Goal: Feedback & Contribution: Contribute content

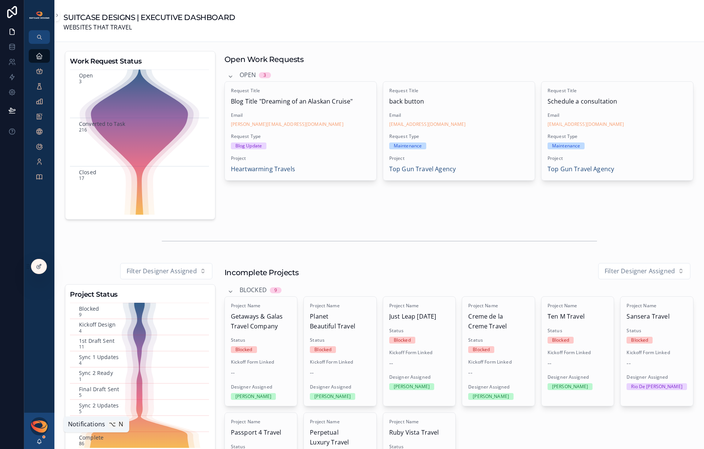
click at [38, 441] on icon "scrollable content" at bounding box center [39, 441] width 6 height 6
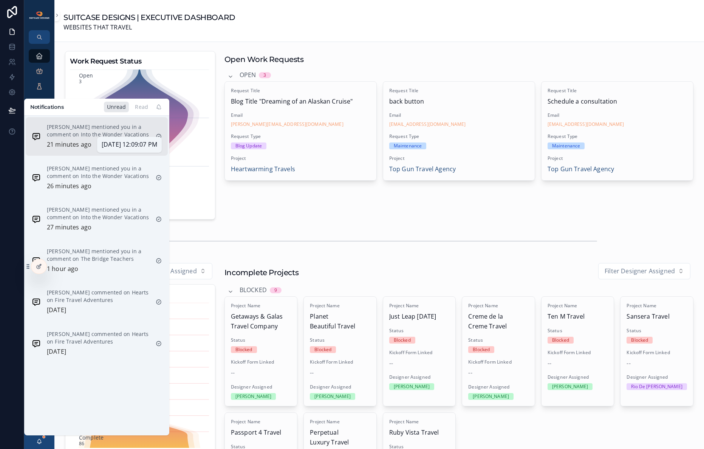
click at [82, 144] on p "21 minutes ago" at bounding box center [69, 145] width 45 height 10
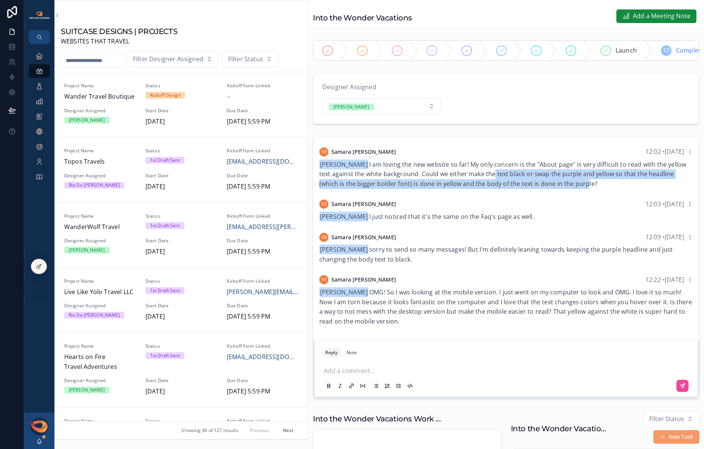
drag, startPoint x: 479, startPoint y: 175, endPoint x: 557, endPoint y: 186, distance: 78.5
click at [557, 186] on div "[PERSON_NAME] I am loving the new website so far! My only concern is the "About…" at bounding box center [506, 174] width 374 height 29
click at [557, 186] on span "[PERSON_NAME] I am loving the new website so far! My only concern is the "About…" at bounding box center [502, 174] width 367 height 28
drag, startPoint x: 456, startPoint y: 184, endPoint x: 543, endPoint y: 183, distance: 87.7
click at [537, 183] on span "[PERSON_NAME] I am loving the new website so far! My only concern is the "About…" at bounding box center [502, 174] width 367 height 28
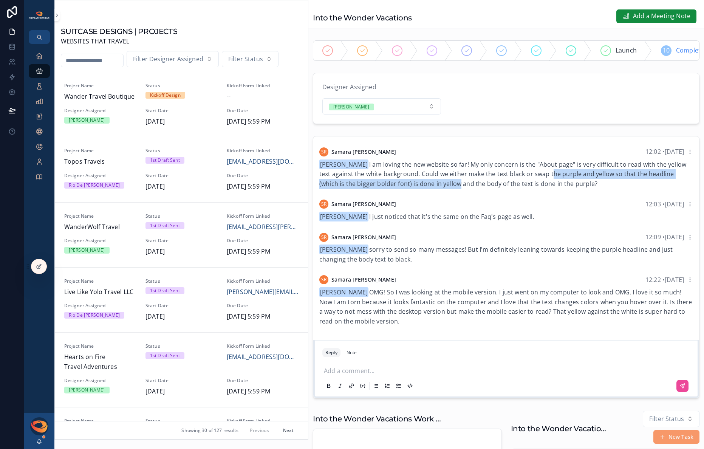
click at [543, 183] on span "[PERSON_NAME] I am loving the new website so far! My only concern is the "About…" at bounding box center [502, 174] width 367 height 28
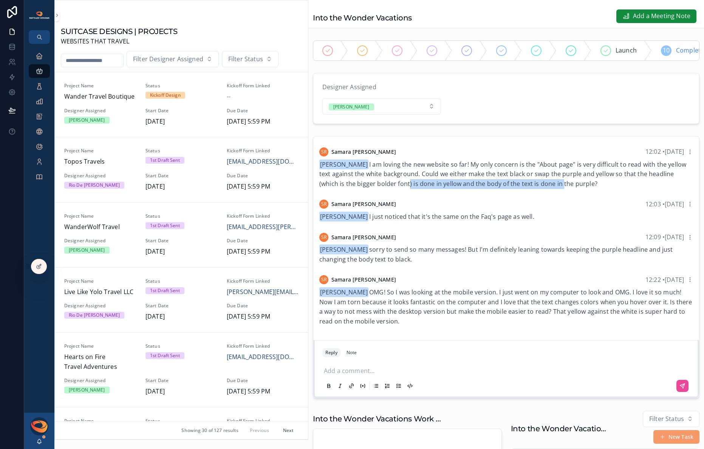
drag, startPoint x: 380, startPoint y: 190, endPoint x: 543, endPoint y: 190, distance: 162.9
click at [536, 188] on span "[PERSON_NAME] I am loving the new website so far! My only concern is the "About…" at bounding box center [502, 174] width 367 height 28
click at [543, 188] on span "[PERSON_NAME] I am loving the new website so far! My only concern is the "About…" at bounding box center [502, 174] width 367 height 28
click at [367, 374] on p "scrollable content" at bounding box center [508, 370] width 368 height 8
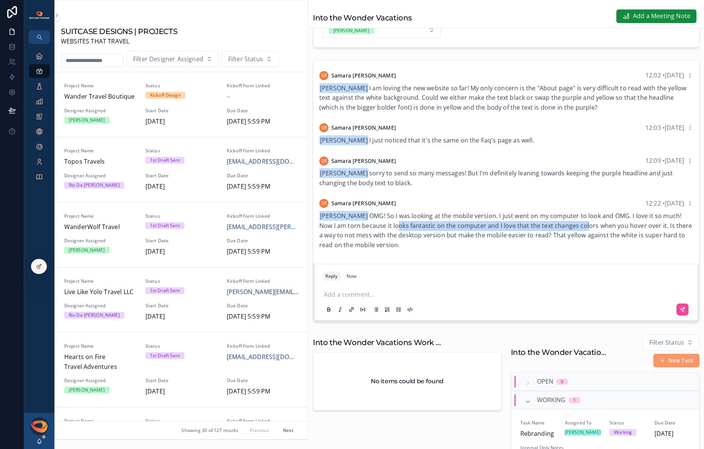
drag, startPoint x: 381, startPoint y: 234, endPoint x: 567, endPoint y: 234, distance: 186.0
click at [564, 234] on span "[PERSON_NAME] OMG! So I was looking at the mobile version. I just went on my co…" at bounding box center [505, 230] width 373 height 37
click at [567, 234] on span "[PERSON_NAME] OMG! So I was looking at the mobile version. I just went on my co…" at bounding box center [505, 230] width 373 height 37
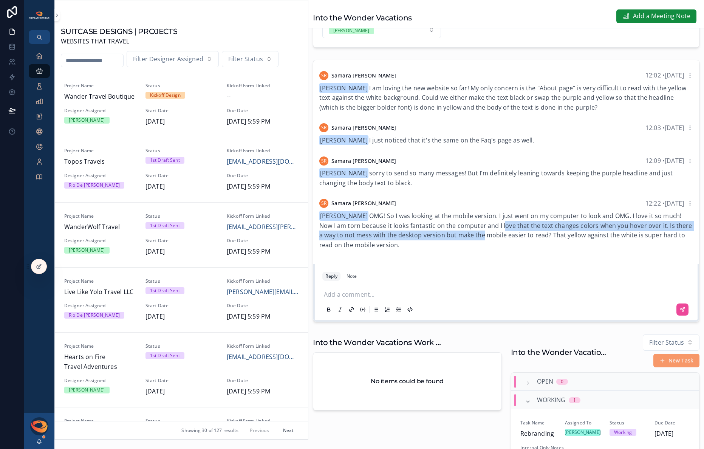
drag, startPoint x: 484, startPoint y: 234, endPoint x: 473, endPoint y: 243, distance: 14.5
click at [472, 243] on span "[PERSON_NAME] OMG! So I was looking at the mobile version. I just went on my co…" at bounding box center [505, 230] width 373 height 37
click at [473, 243] on span "[PERSON_NAME] OMG! So I was looking at the mobile version. I just went on my co…" at bounding box center [505, 230] width 373 height 37
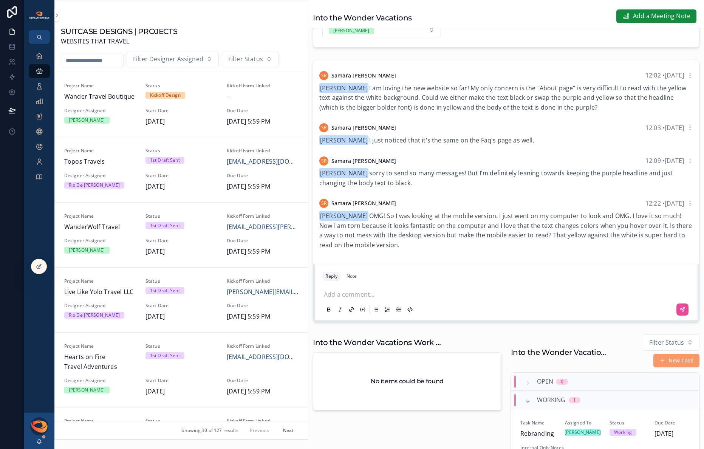
click at [385, 297] on p "scrollable content" at bounding box center [508, 294] width 368 height 8
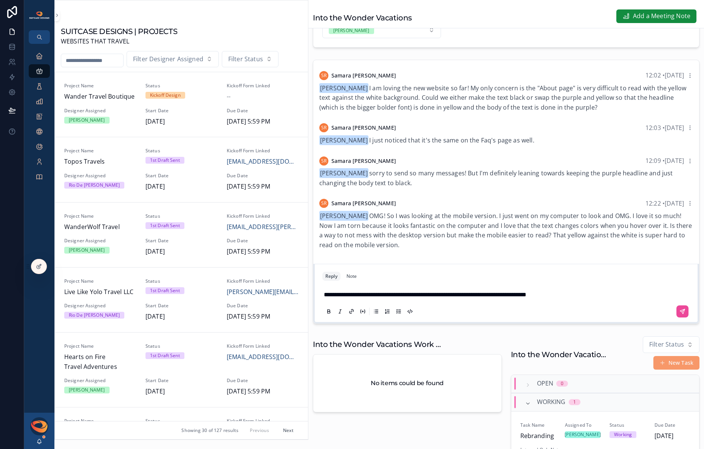
click at [526, 297] on span "**********" at bounding box center [425, 295] width 203 height 6
click at [680, 314] on icon "scrollable content" at bounding box center [682, 311] width 5 height 5
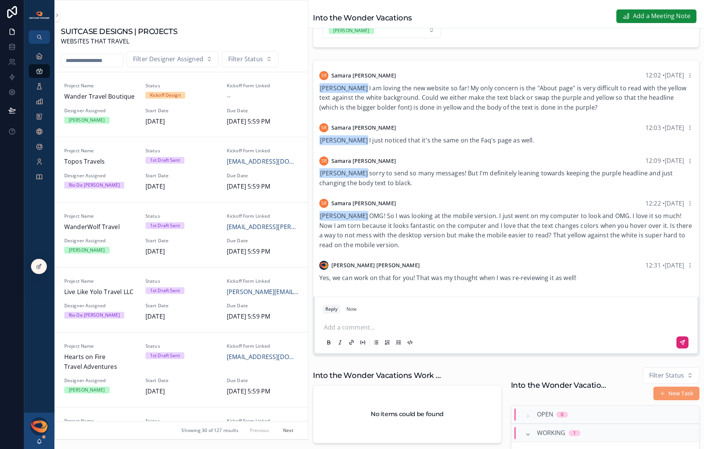
drag, startPoint x: 359, startPoint y: 221, endPoint x: 383, endPoint y: 251, distance: 38.0
click at [383, 250] on div "[PERSON_NAME] OMG! So I was looking at the mobile version. I just went on my co…" at bounding box center [506, 230] width 374 height 39
copy span "OMG! So I was looking at the mobile version. I just went on my computer to look…"
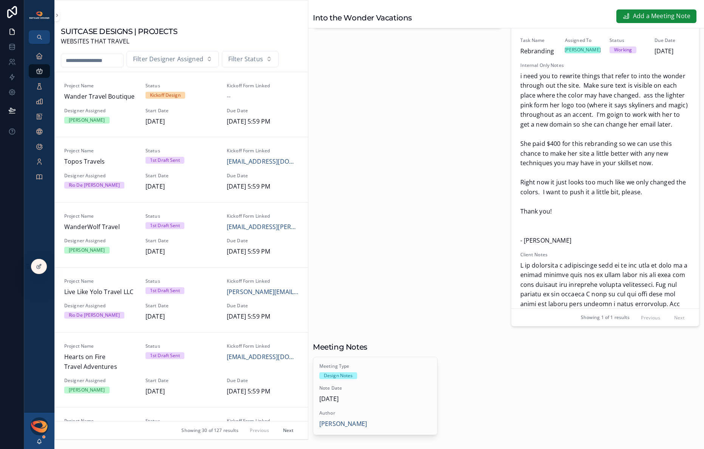
scroll to position [623, 0]
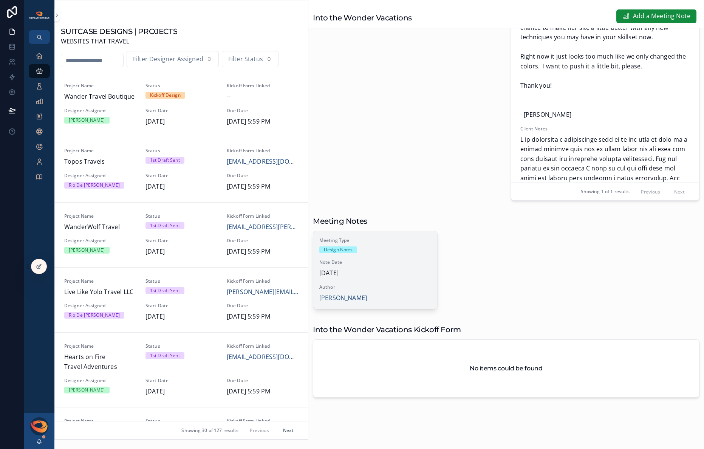
click at [401, 280] on div "Meeting Type Design Notes Note Date [DATE] Author [PERSON_NAME]" at bounding box center [375, 269] width 124 height 77
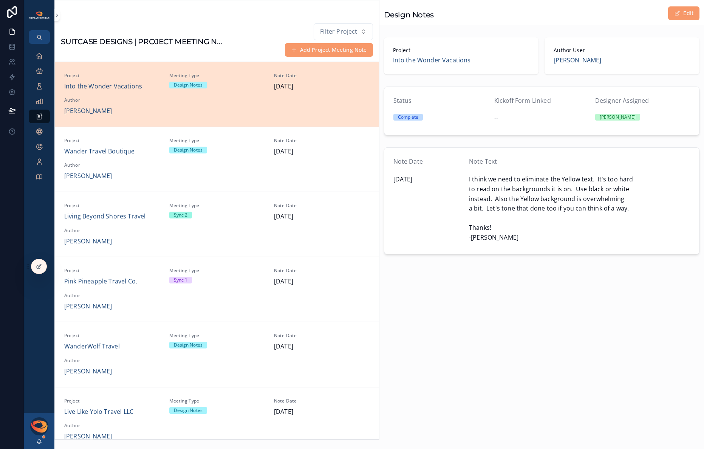
click at [524, 206] on span "I think we need to eliminate the Yellow text. It's too hard to read on the back…" at bounding box center [579, 209] width 221 height 68
click at [679, 17] on button "Edit" at bounding box center [683, 13] width 31 height 14
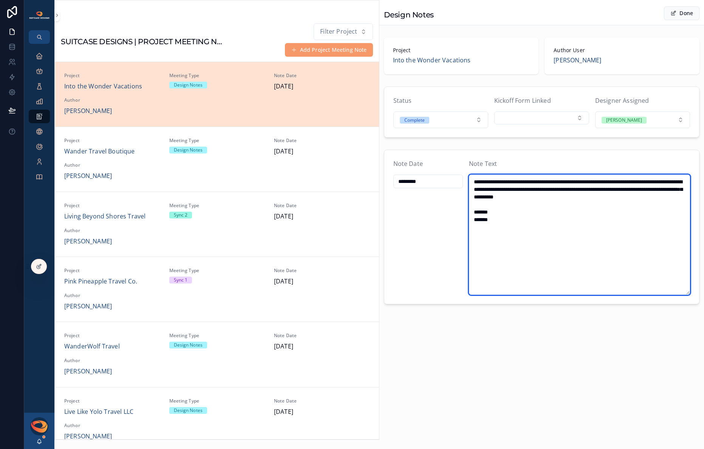
click at [528, 235] on textarea "**********" at bounding box center [579, 235] width 221 height 120
paste textarea "**********"
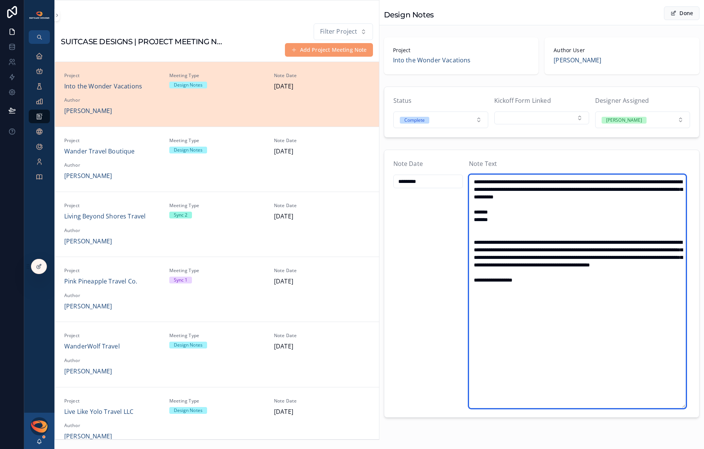
drag, startPoint x: 487, startPoint y: 287, endPoint x: 487, endPoint y: 309, distance: 22.3
click at [487, 287] on textarea "**********" at bounding box center [577, 292] width 217 height 234
type textarea "**********"
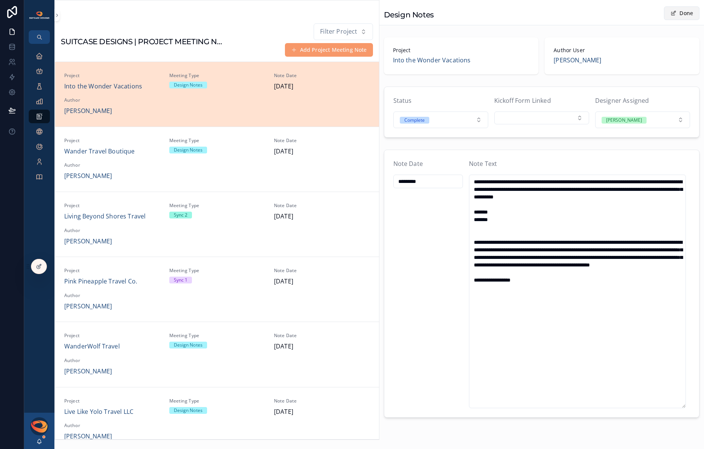
click at [672, 12] on button "Done" at bounding box center [682, 13] width 36 height 14
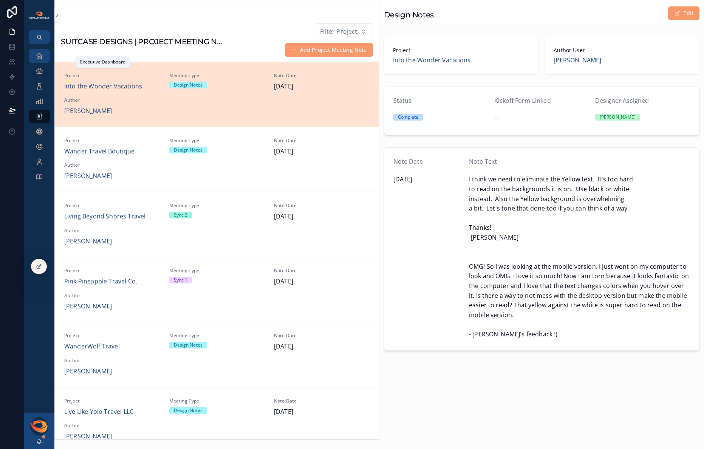
click at [41, 55] on icon "scrollable content" at bounding box center [40, 56] width 8 height 8
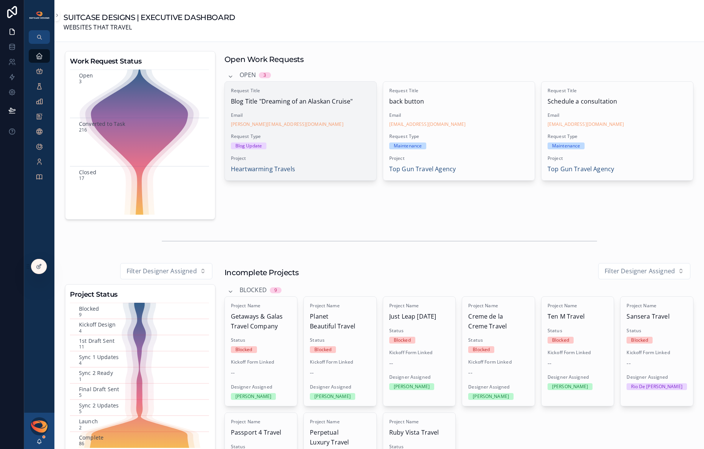
click at [319, 144] on div "Blog Update" at bounding box center [300, 146] width 139 height 7
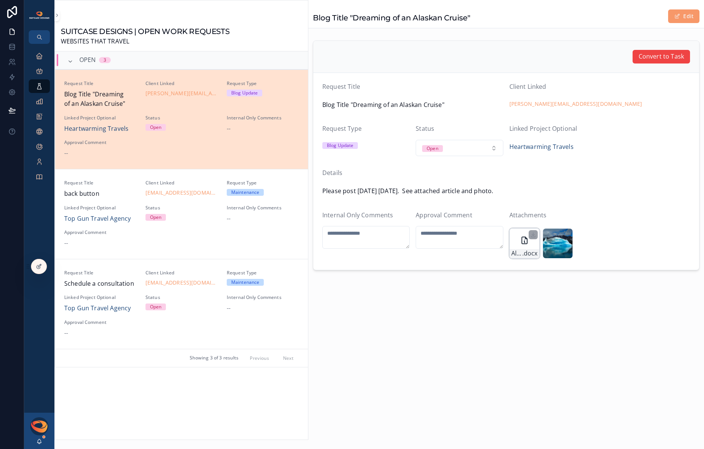
click at [523, 242] on icon "scrollable content" at bounding box center [524, 240] width 9 height 9
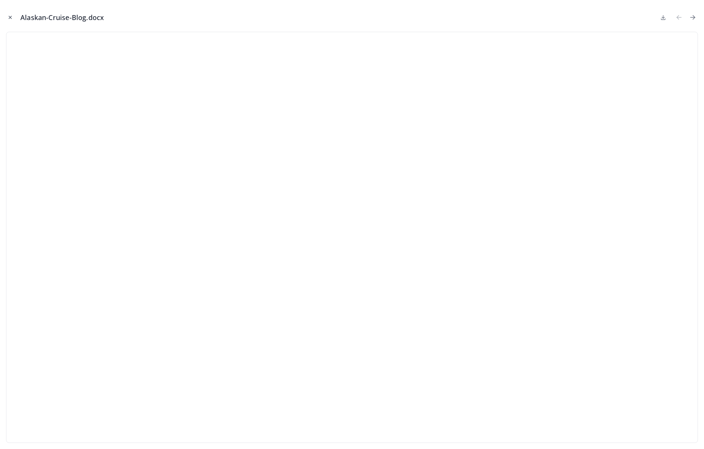
click at [10, 18] on icon "Close modal" at bounding box center [10, 17] width 5 height 5
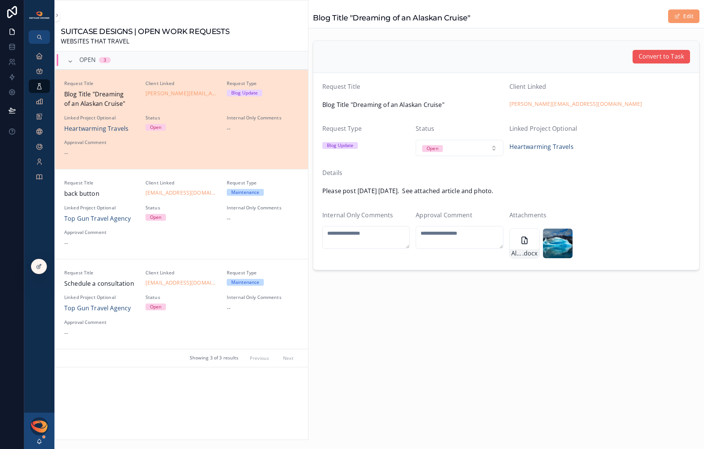
click at [656, 59] on span "Convert to Task" at bounding box center [661, 57] width 45 height 10
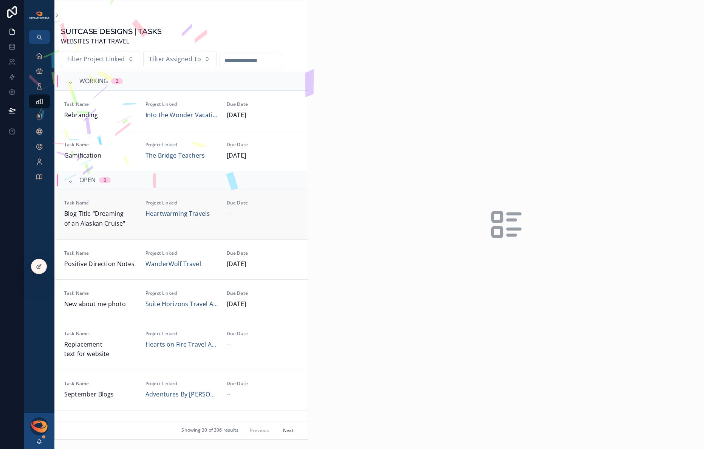
click at [128, 221] on span "Blog Title "Dreaming of an Alaskan Cruise"" at bounding box center [100, 218] width 72 height 19
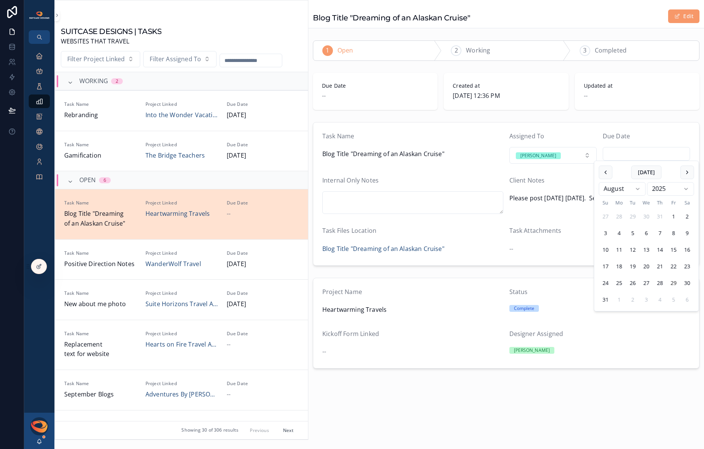
click at [632, 155] on input "scrollable content" at bounding box center [646, 154] width 87 height 11
click at [648, 177] on button "[DATE]" at bounding box center [647, 173] width 30 height 14
type input "*********"
click at [603, 130] on form "Task Name Blog Title "Dreaming of an Alaskan Cruise" Assigned To [PERSON_NAME] …" at bounding box center [506, 193] width 386 height 143
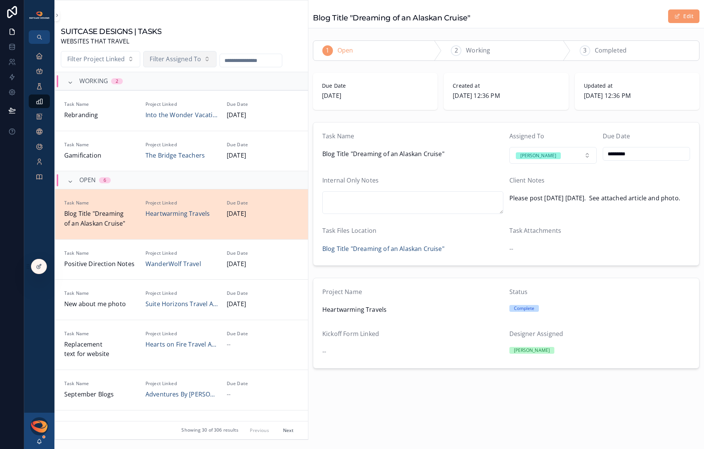
click at [167, 60] on span "Filter Assigned To" at bounding box center [175, 59] width 51 height 10
click at [167, 91] on div "[PERSON_NAME]" at bounding box center [179, 91] width 91 height 12
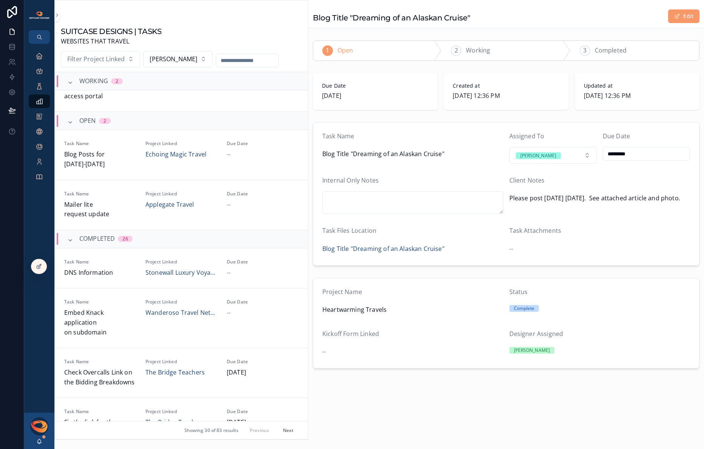
scroll to position [314, 0]
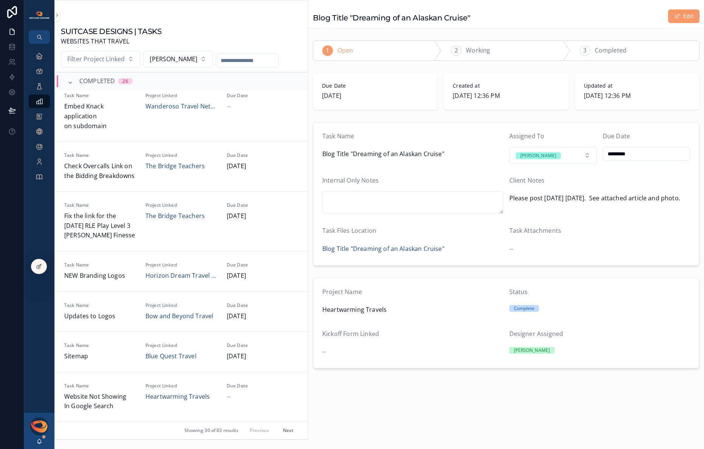
click at [283, 429] on button "Next" at bounding box center [288, 431] width 21 height 12
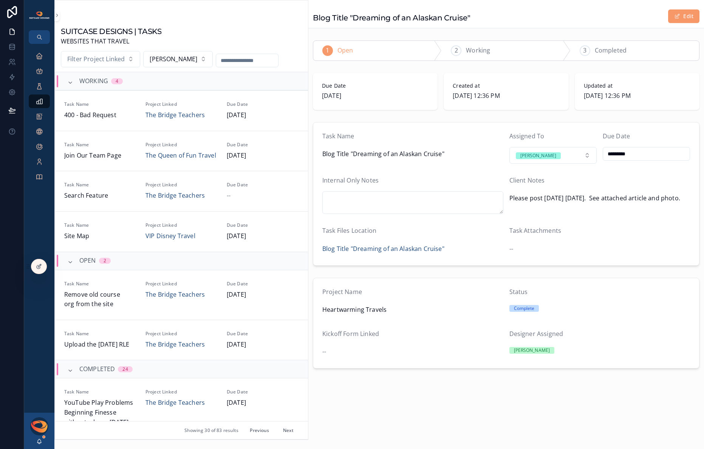
scroll to position [233, 0]
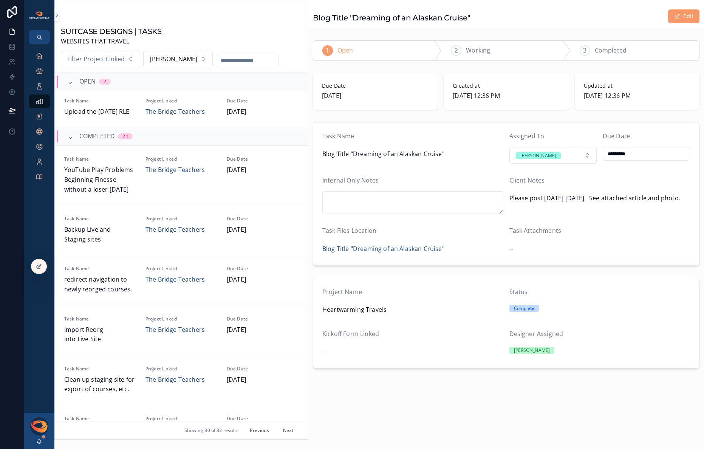
click at [287, 433] on button "Next" at bounding box center [288, 431] width 21 height 12
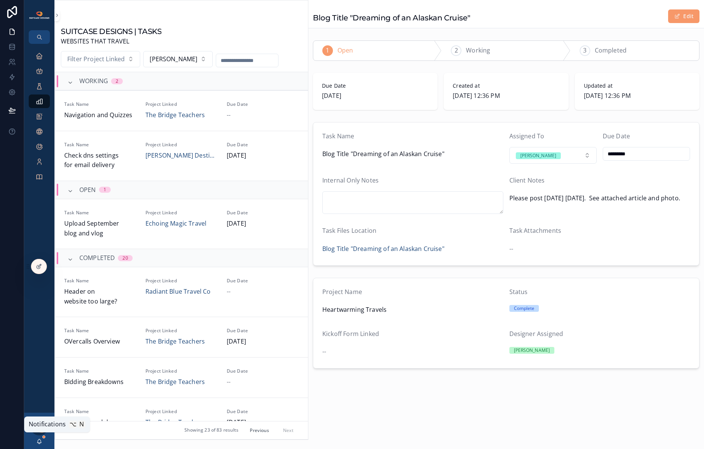
click at [40, 443] on icon "scrollable content" at bounding box center [40, 443] width 2 height 1
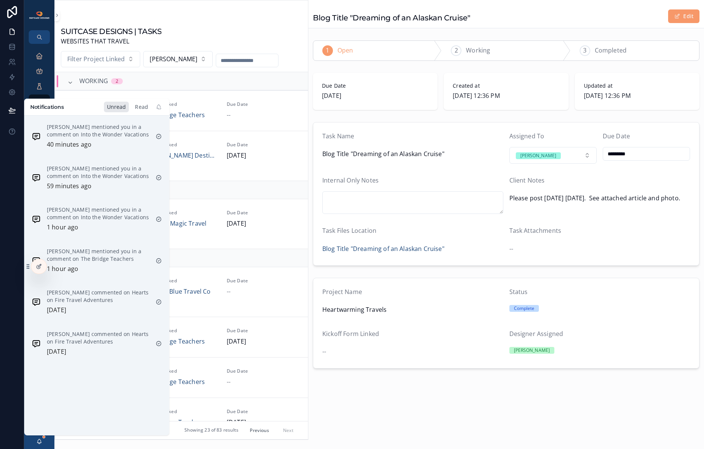
click at [138, 108] on div "Read" at bounding box center [141, 107] width 19 height 11
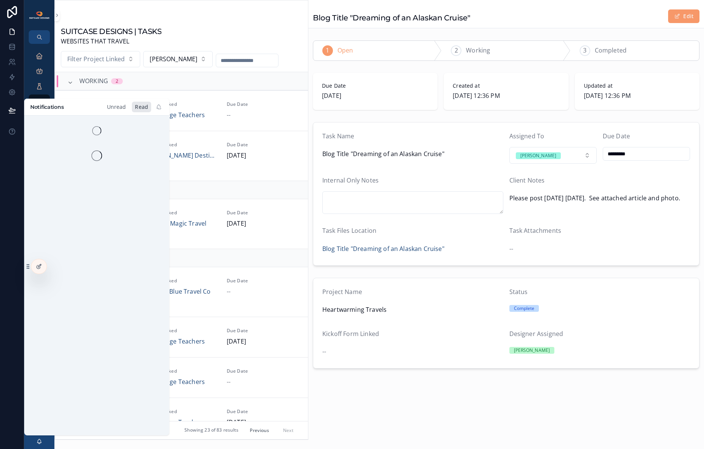
click at [121, 108] on div "Unread" at bounding box center [116, 107] width 25 height 11
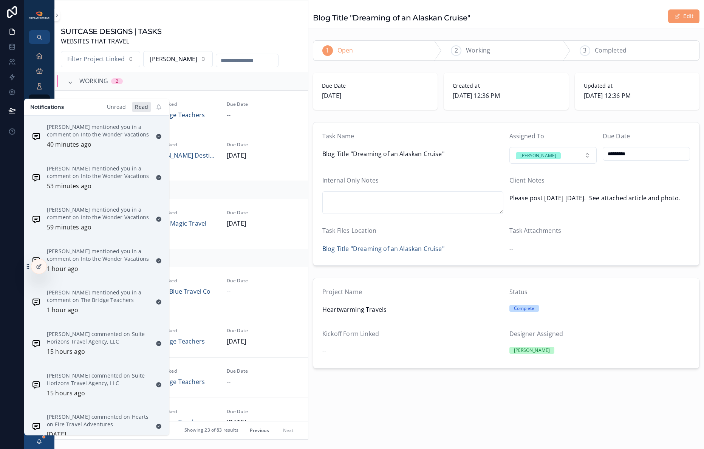
click at [120, 109] on div "Unread" at bounding box center [116, 107] width 25 height 11
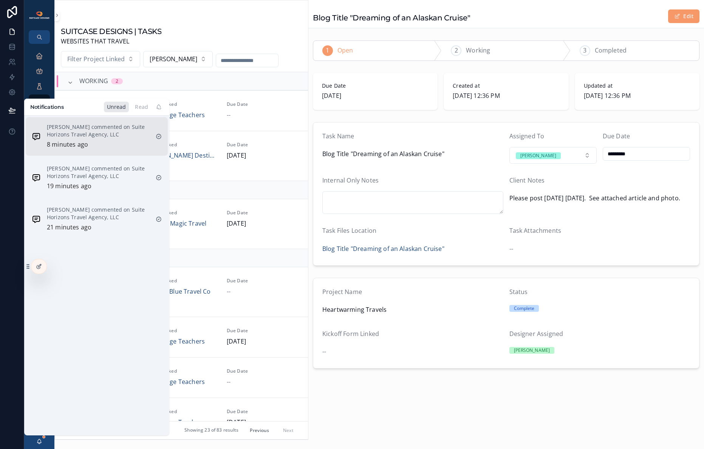
click at [91, 136] on p "[PERSON_NAME] commented on Suite Horizons Travel Agency, LLC" at bounding box center [98, 130] width 103 height 15
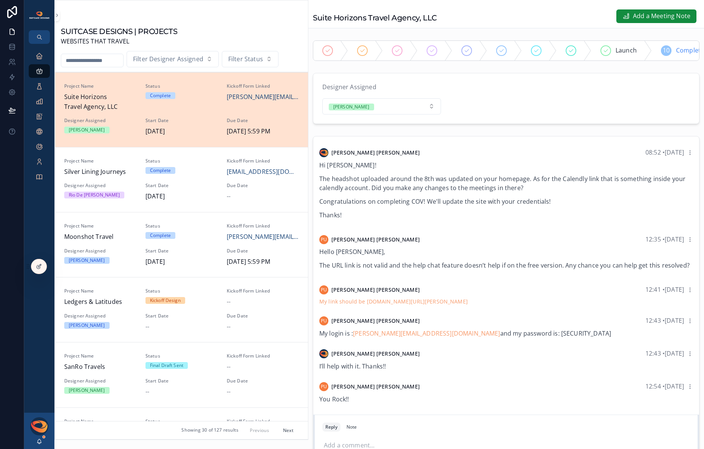
scroll to position [63, 0]
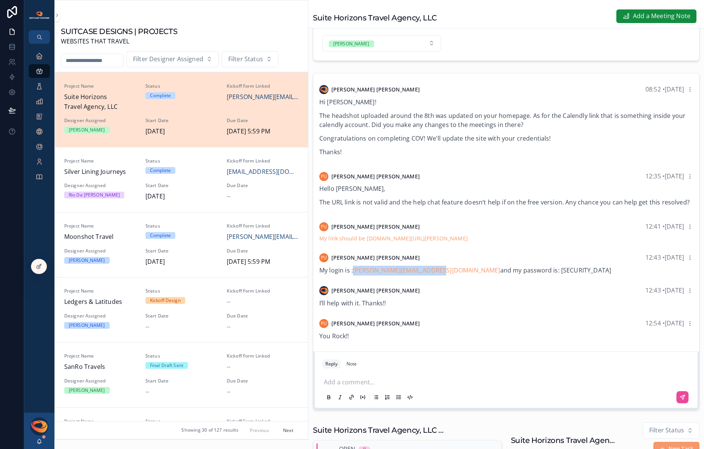
drag, startPoint x: 497, startPoint y: 276, endPoint x: 573, endPoint y: 274, distance: 75.6
click at [573, 274] on div "My login is : [PERSON_NAME][EMAIL_ADDRESS][DOMAIN_NAME] and my password is: [SE…" at bounding box center [506, 271] width 374 height 10
copy span "PLUSuiteHorizons2025!"
click at [385, 385] on p "scrollable content" at bounding box center [508, 382] width 368 height 8
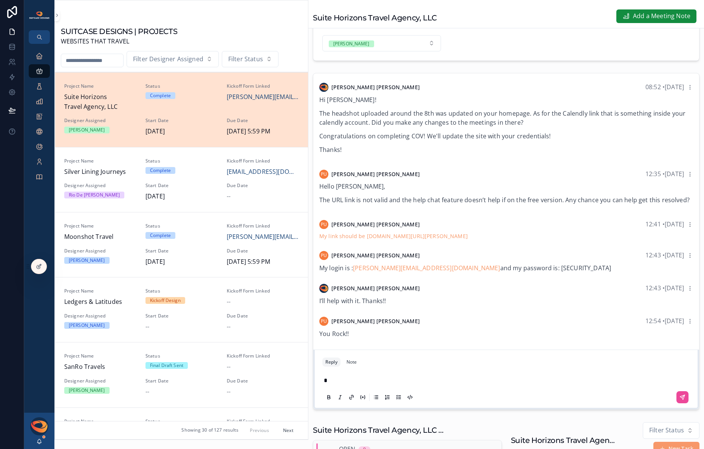
scroll to position [61, 0]
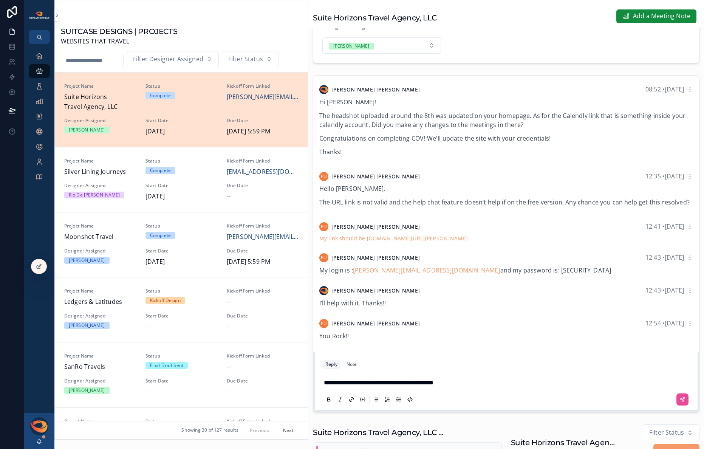
click at [363, 386] on span "**********" at bounding box center [379, 383] width 110 height 6
click at [473, 385] on p "**********" at bounding box center [508, 383] width 368 height 10
click at [682, 400] on icon "scrollable content" at bounding box center [683, 398] width 3 height 3
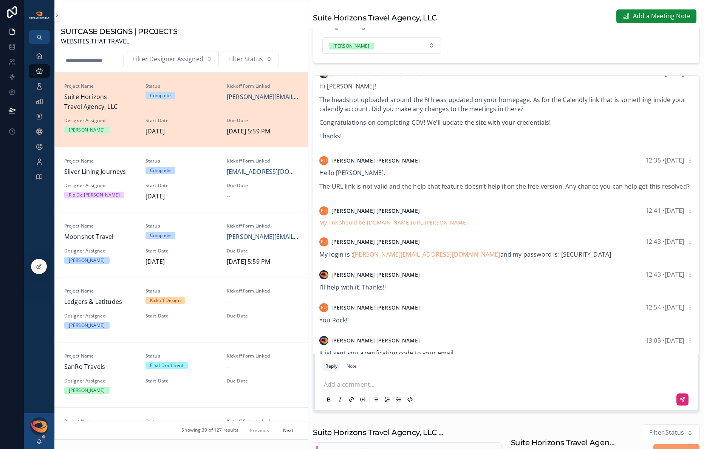
scroll to position [783, 0]
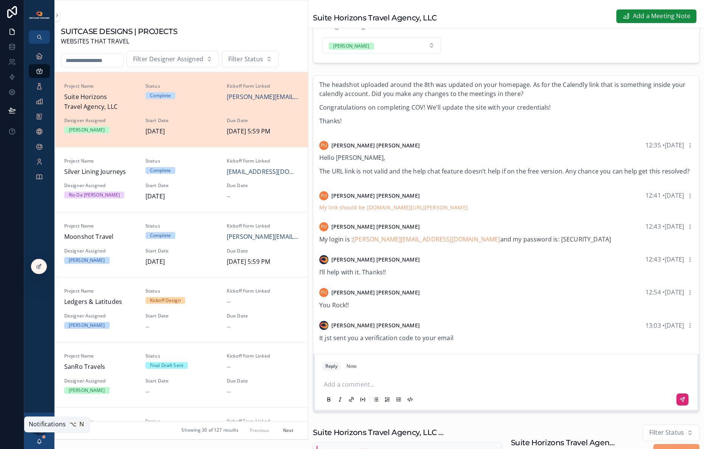
click at [40, 442] on icon "scrollable content" at bounding box center [39, 440] width 4 height 3
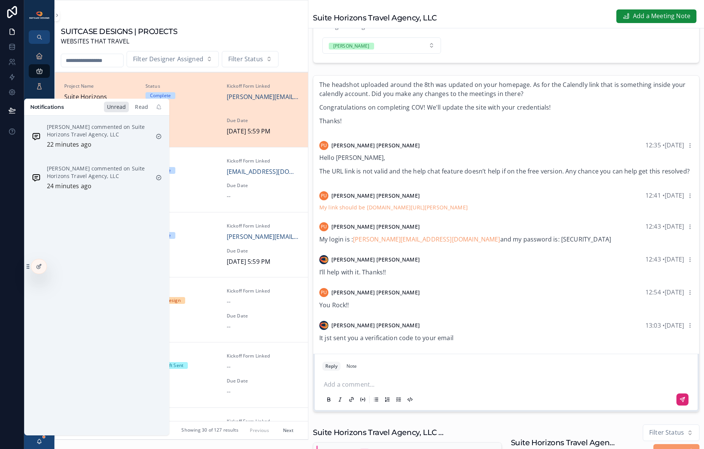
click at [138, 107] on div "Read" at bounding box center [141, 107] width 19 height 11
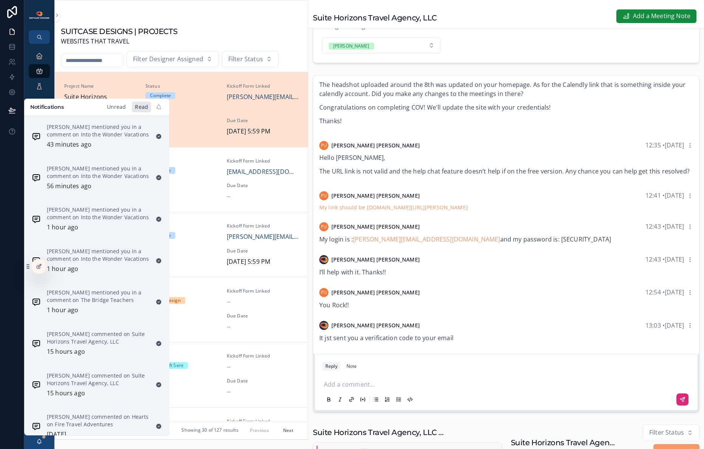
click at [117, 107] on div "Unread" at bounding box center [116, 107] width 25 height 11
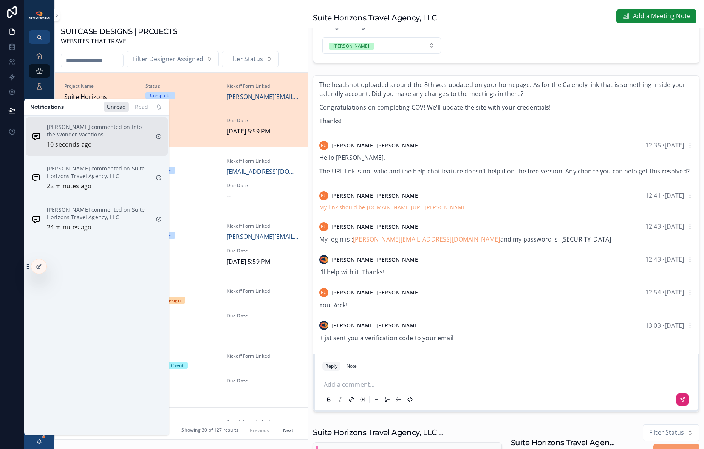
click at [100, 130] on p "[PERSON_NAME] commented on Into the Wonder Vacations" at bounding box center [98, 130] width 103 height 15
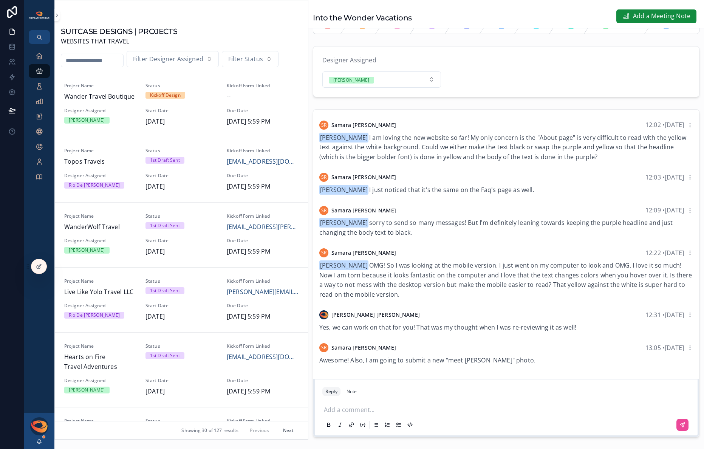
scroll to position [133, 0]
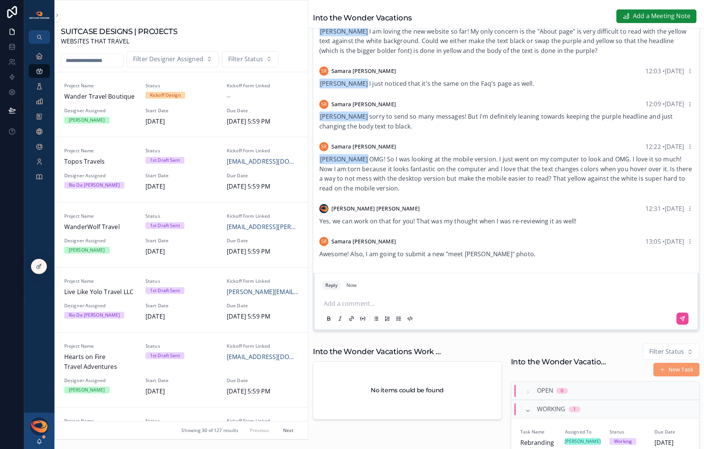
click at [369, 307] on p "scrollable content" at bounding box center [508, 303] width 368 height 8
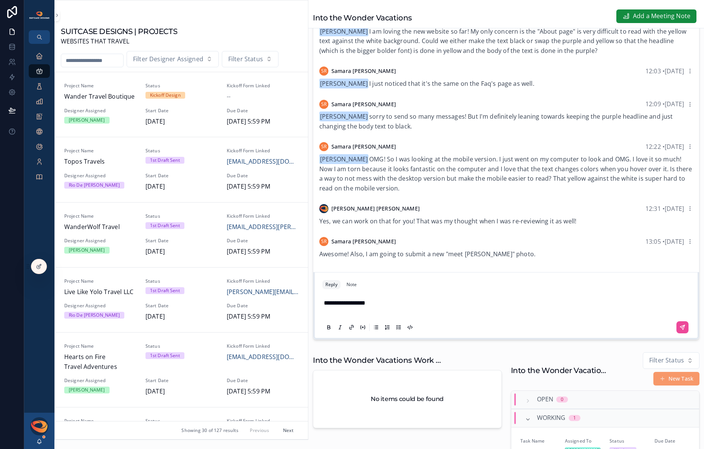
scroll to position [132, 0]
click at [680, 332] on icon "scrollable content" at bounding box center [683, 328] width 6 height 6
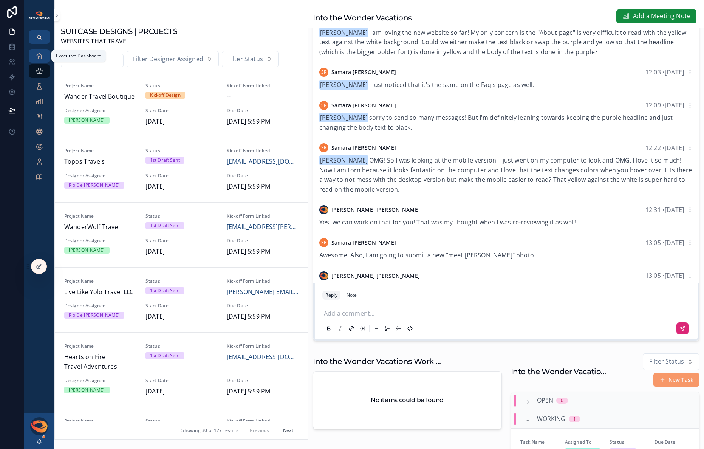
click at [40, 56] on icon "scrollable content" at bounding box center [40, 56] width 8 height 8
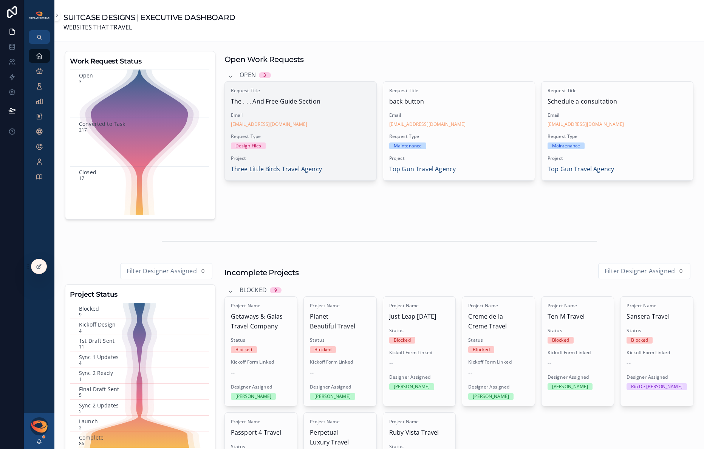
click at [334, 139] on span "Request Type" at bounding box center [300, 136] width 139 height 6
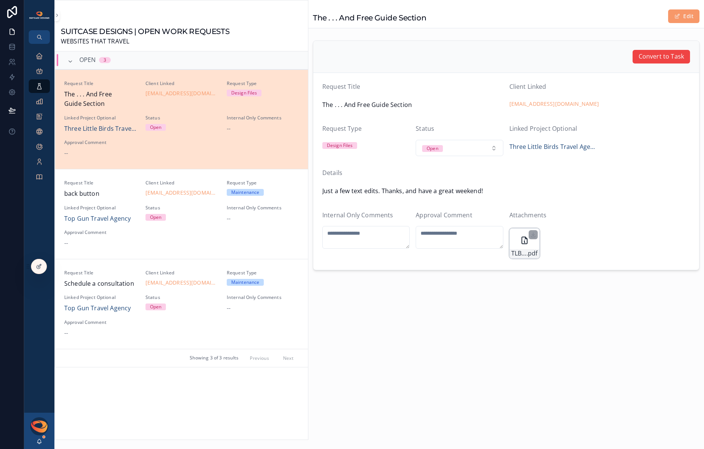
click at [525, 243] on icon "scrollable content" at bounding box center [524, 240] width 9 height 9
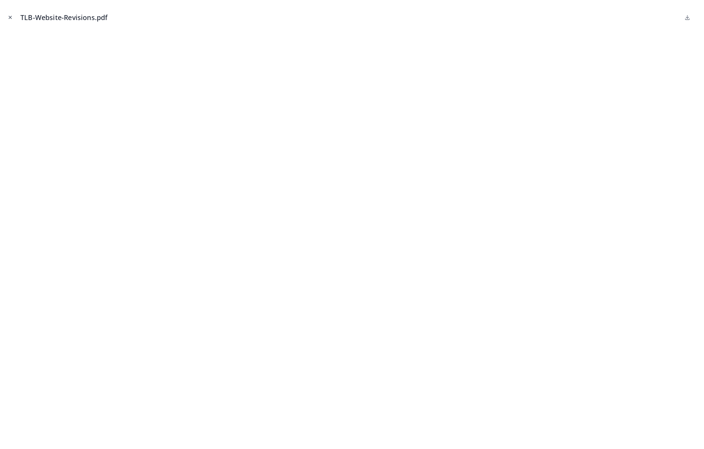
click at [11, 15] on icon "Close modal" at bounding box center [10, 17] width 5 height 5
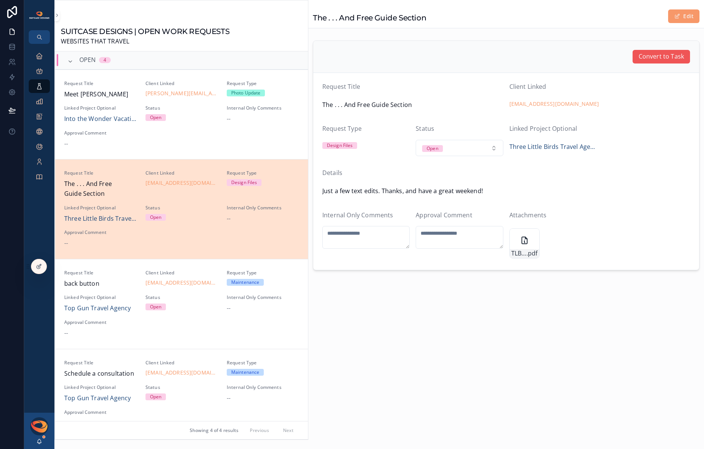
click at [659, 59] on span "Convert to Task" at bounding box center [661, 57] width 45 height 10
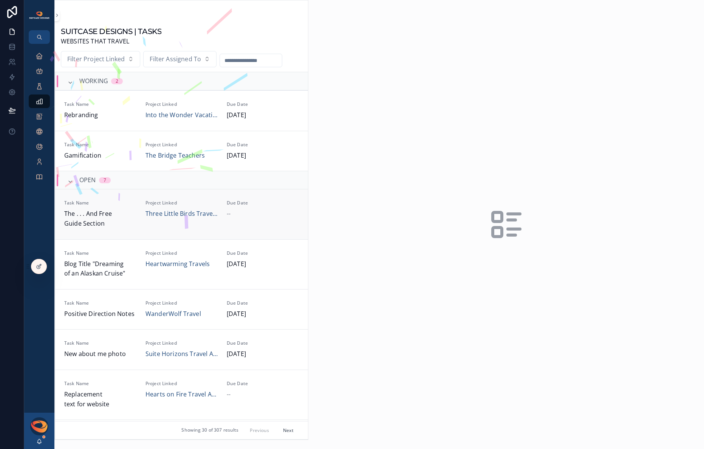
click at [129, 218] on span "The . . . And Free Guide Section" at bounding box center [100, 218] width 72 height 19
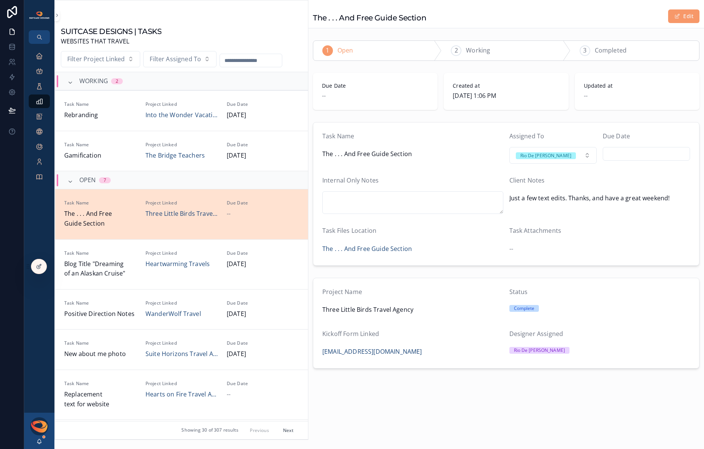
click at [624, 153] on input "scrollable content" at bounding box center [646, 154] width 87 height 11
click at [650, 176] on button "[DATE]" at bounding box center [647, 173] width 30 height 14
type input "*********"
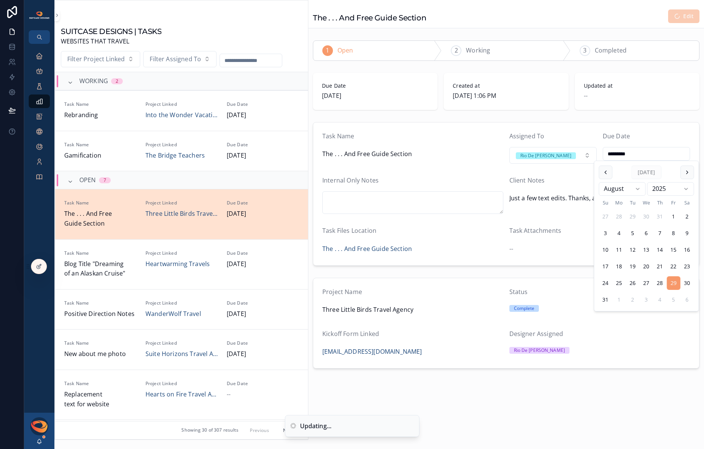
click at [463, 167] on form "Task Name The . . . And Free Guide Section Assigned To Rio De [PERSON_NAME] Due…" at bounding box center [506, 193] width 386 height 143
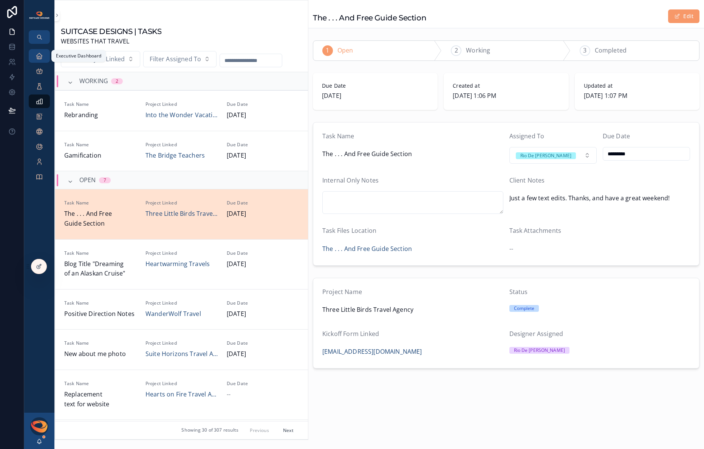
click at [42, 59] on icon "scrollable content" at bounding box center [40, 56] width 8 height 8
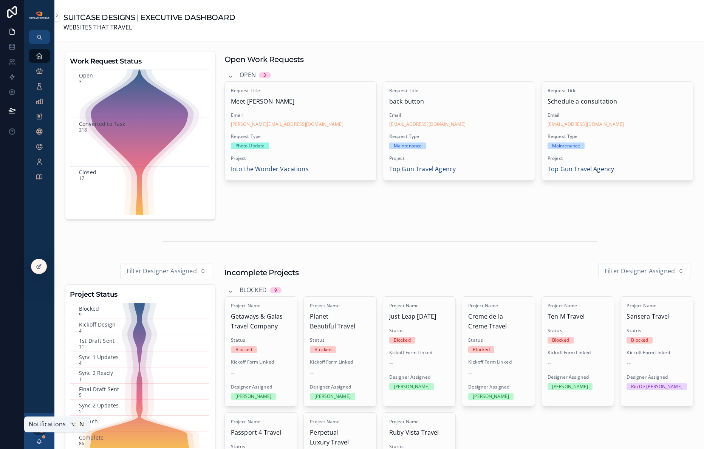
click at [39, 442] on icon "scrollable content" at bounding box center [39, 441] width 6 height 6
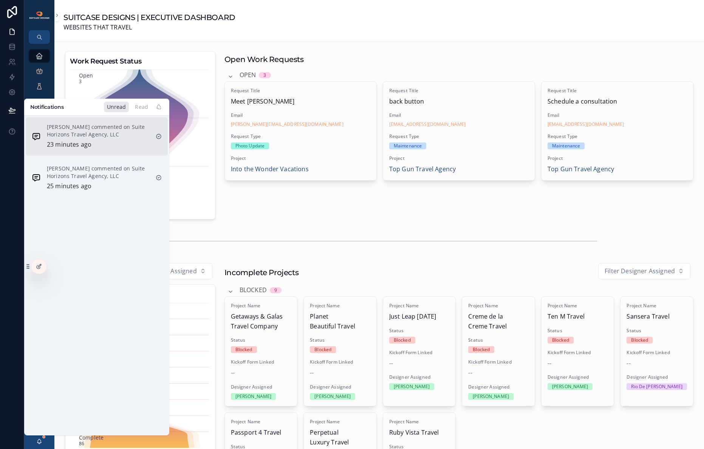
click at [108, 136] on p "[PERSON_NAME] commented on Suite Horizons Travel Agency, LLC" at bounding box center [98, 130] width 103 height 15
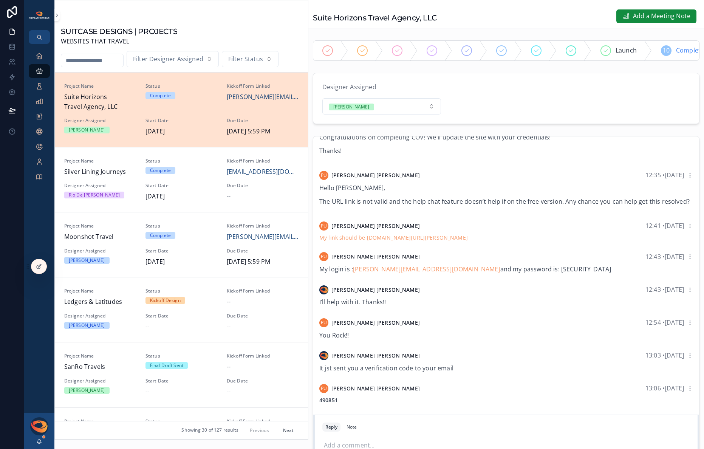
scroll to position [10, 0]
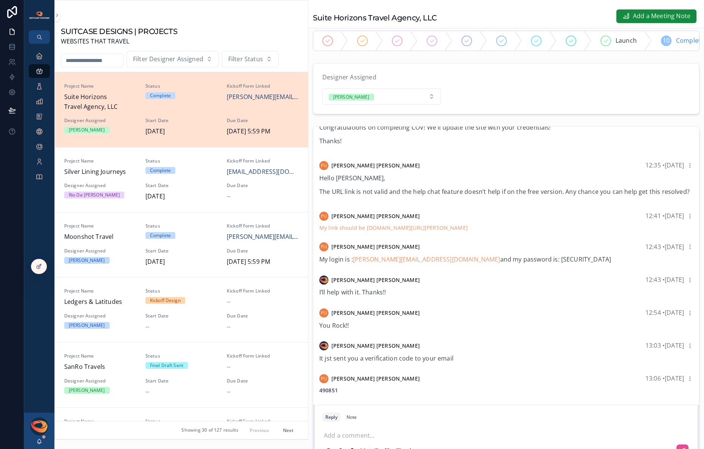
click at [332, 394] on strong "490851" at bounding box center [328, 390] width 19 height 7
copy strong "490851"
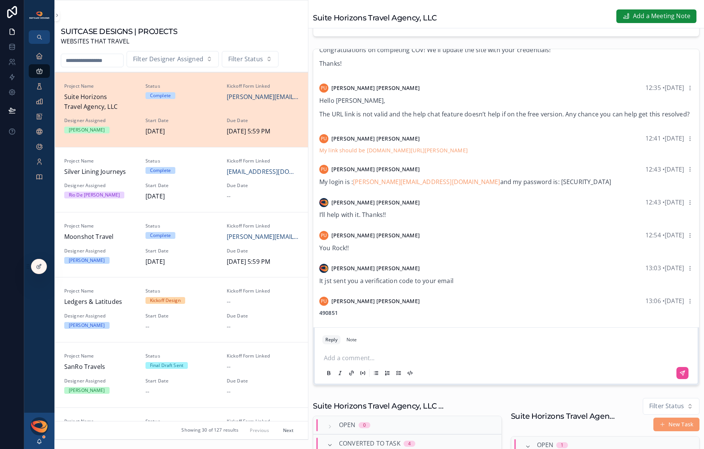
click at [390, 361] on p "scrollable content" at bounding box center [508, 357] width 368 height 8
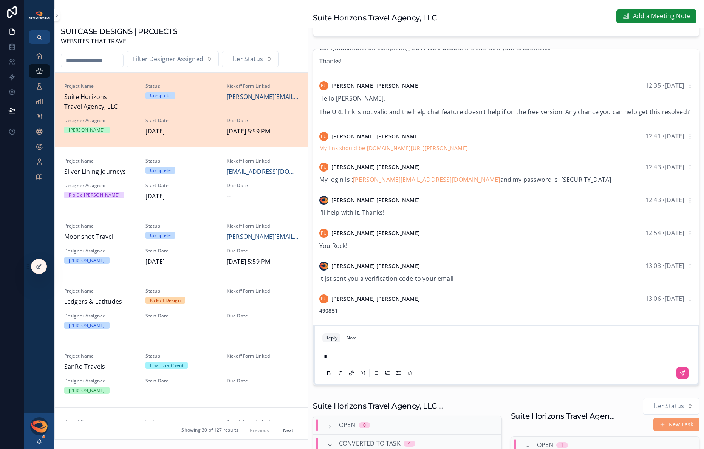
scroll to position [85, 0]
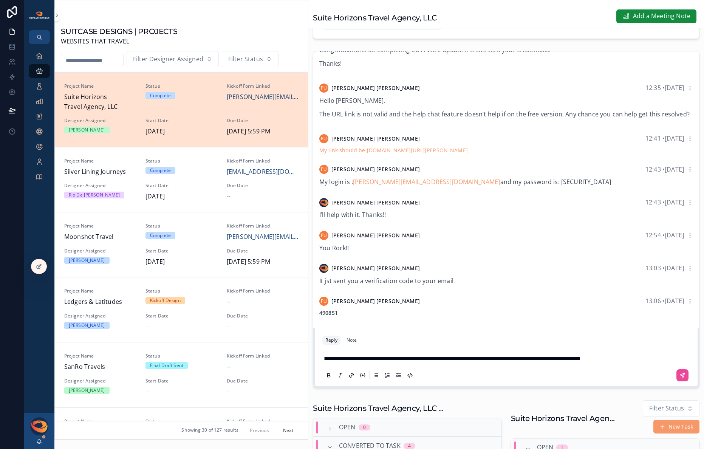
click at [644, 364] on p "**********" at bounding box center [508, 359] width 368 height 10
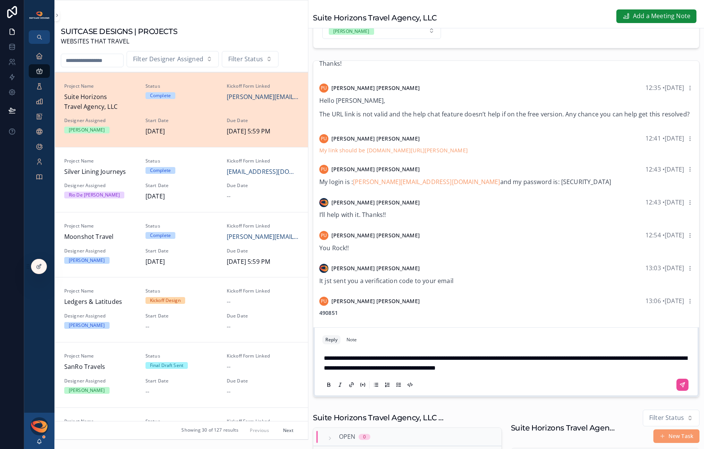
click at [445, 371] on span "**********" at bounding box center [505, 362] width 363 height 15
click at [677, 389] on button "scrollable content" at bounding box center [683, 385] width 12 height 12
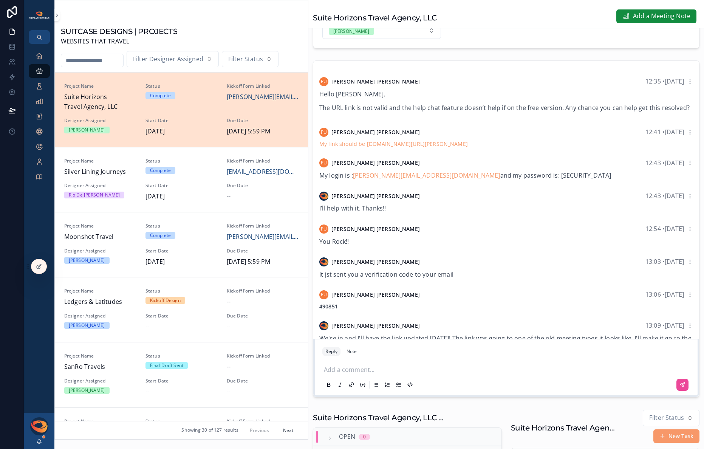
scroll to position [791, 0]
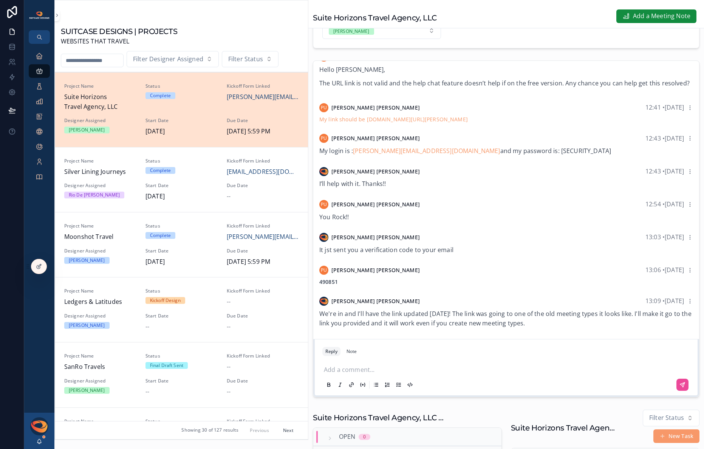
click at [375, 373] on p "scrollable content" at bounding box center [508, 369] width 368 height 8
click at [18, 63] on link at bounding box center [12, 61] width 24 height 15
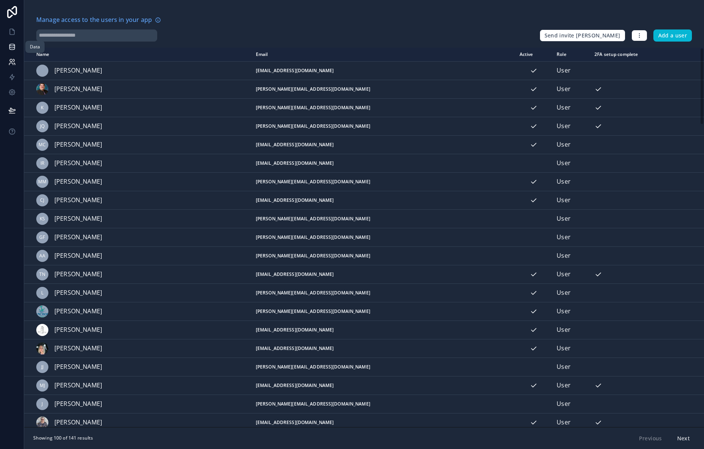
click at [11, 45] on icon at bounding box center [12, 47] width 8 height 8
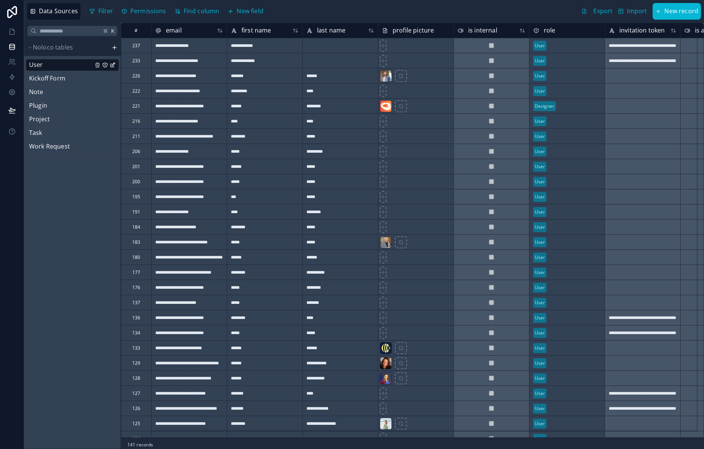
click at [127, 61] on div "233" at bounding box center [136, 60] width 30 height 15
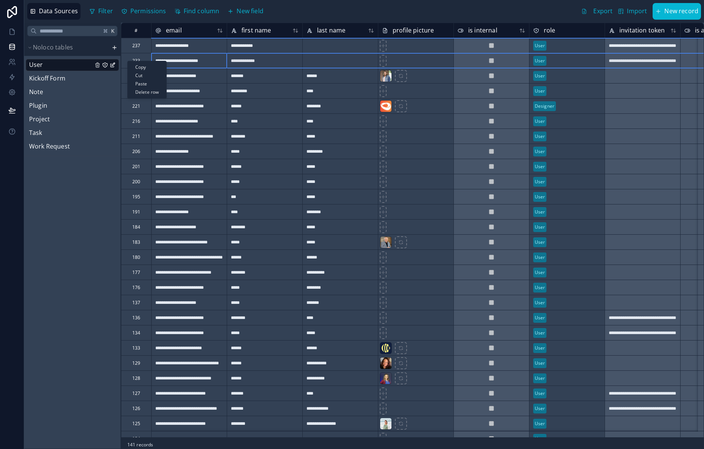
click at [149, 94] on div "Delete row" at bounding box center [147, 92] width 39 height 8
type input "**********"
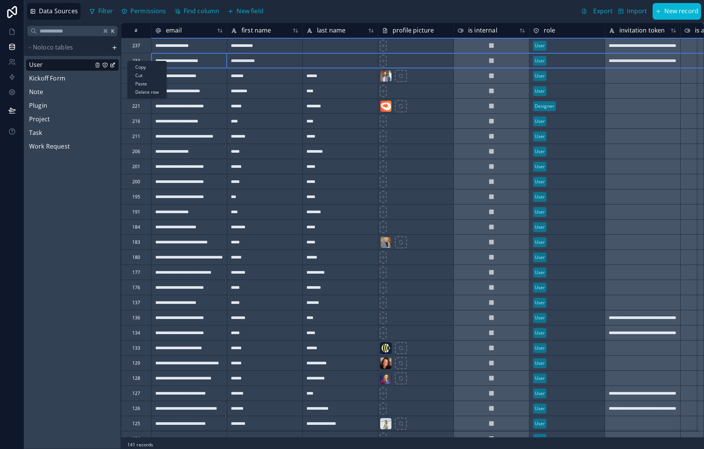
type input "**********"
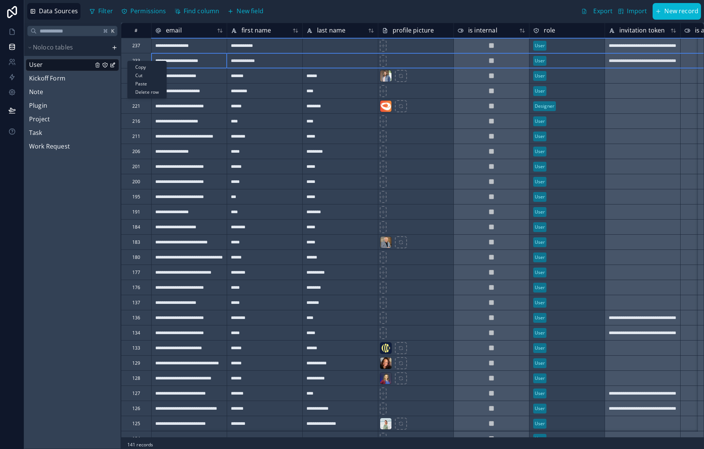
type input "**********"
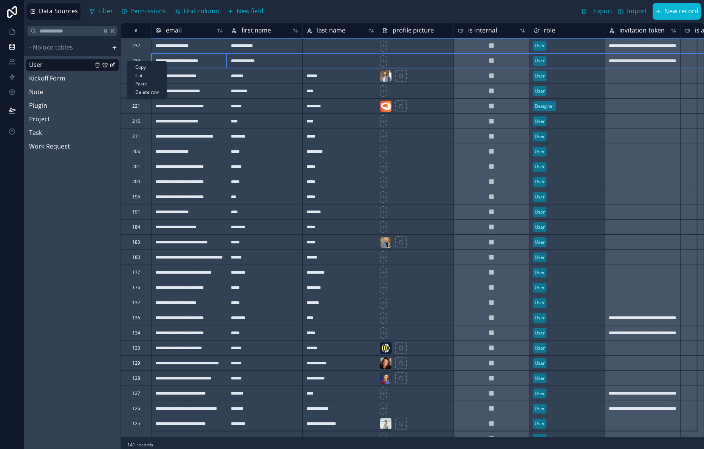
type input "**********"
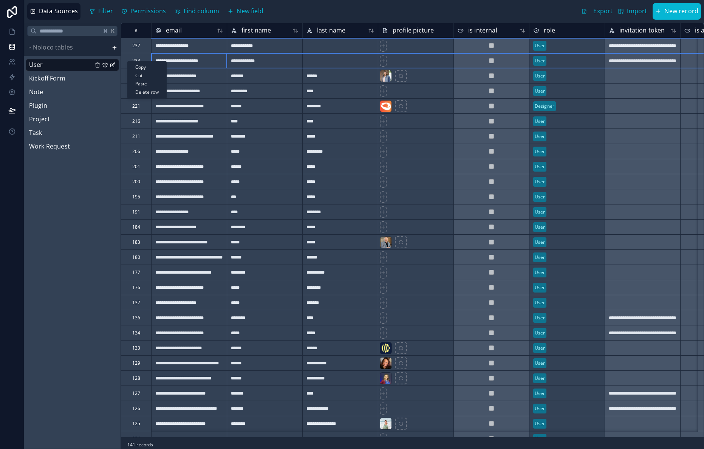
type input "**********"
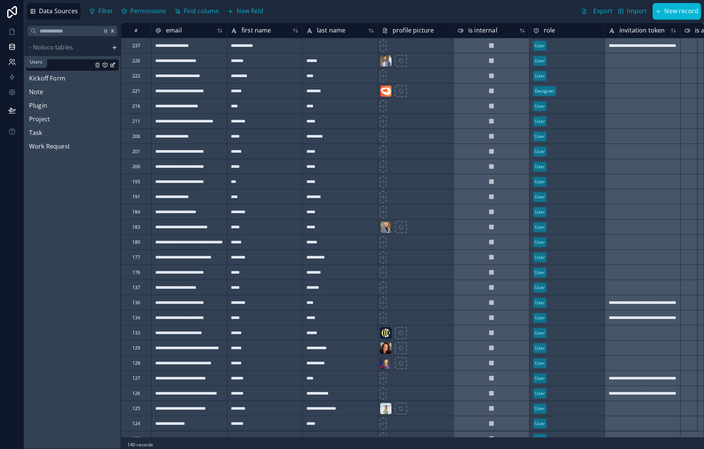
click at [10, 61] on icon at bounding box center [12, 62] width 8 height 8
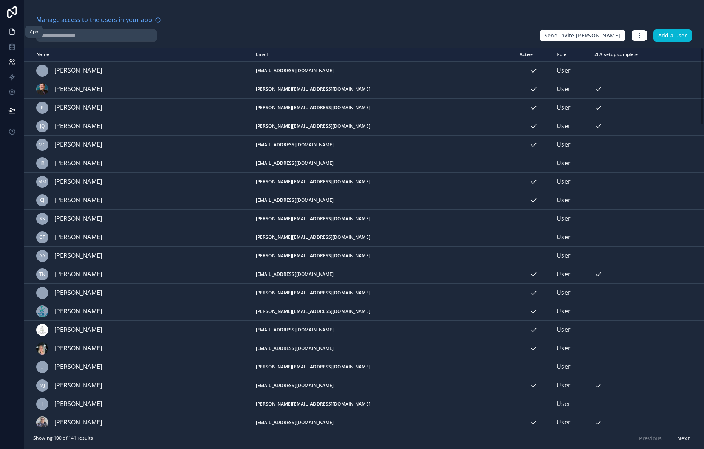
click at [15, 35] on icon at bounding box center [12, 32] width 8 height 8
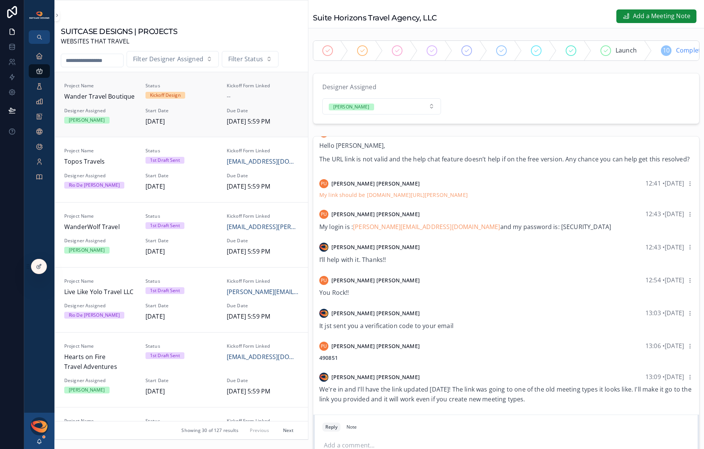
click at [124, 117] on div "[PERSON_NAME]" at bounding box center [100, 120] width 72 height 7
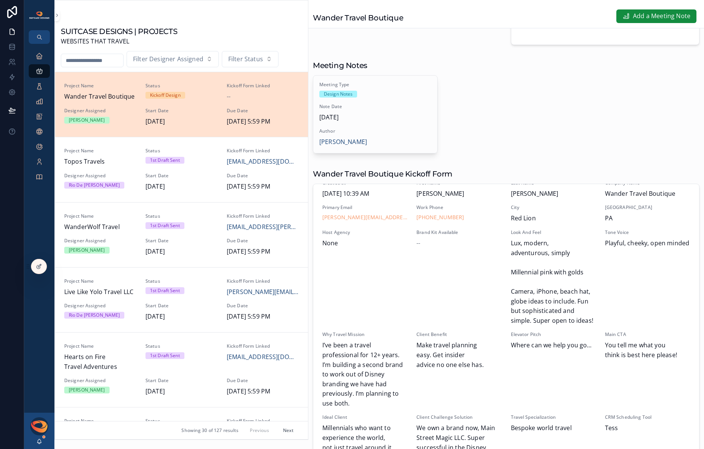
scroll to position [5, 0]
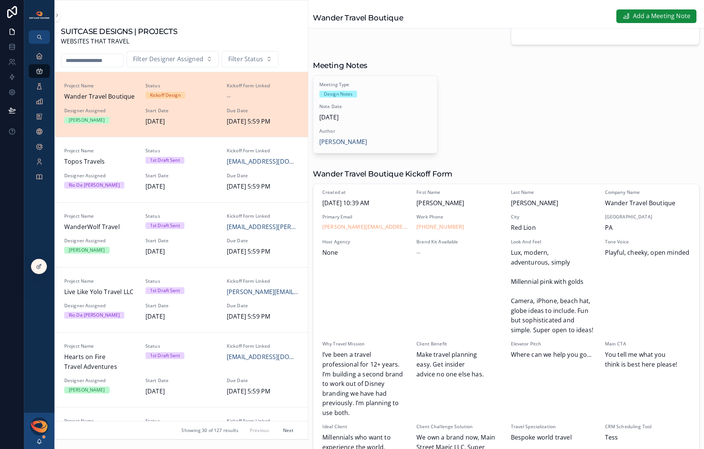
click at [43, 440] on div "[PERSON_NAME]" at bounding box center [39, 431] width 30 height 36
click at [42, 442] on icon "scrollable content" at bounding box center [39, 441] width 6 height 6
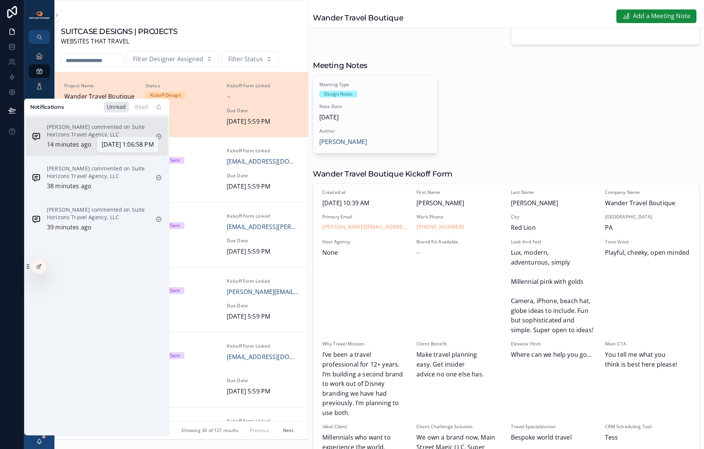
click at [76, 142] on p "14 minutes ago" at bounding box center [69, 145] width 45 height 10
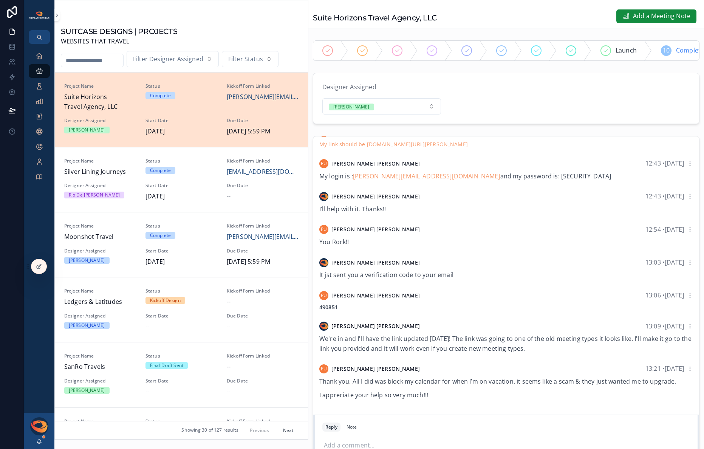
scroll to position [155, 0]
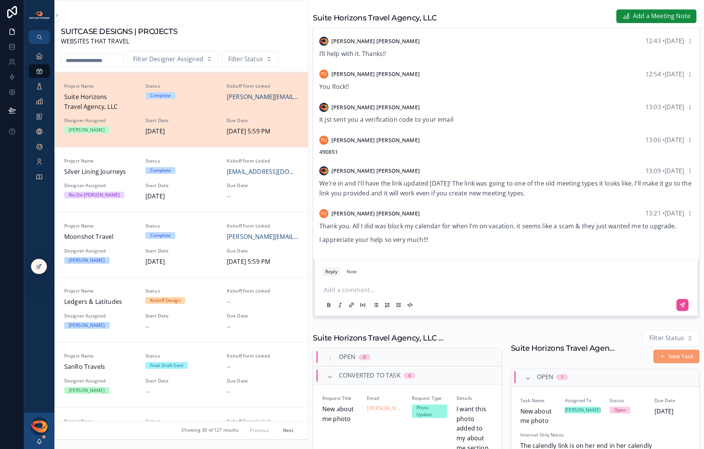
click at [367, 293] on p "scrollable content" at bounding box center [508, 289] width 368 height 8
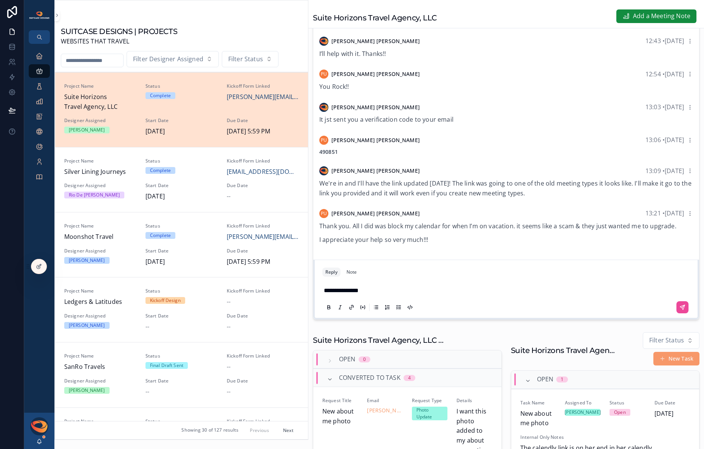
scroll to position [146, 0]
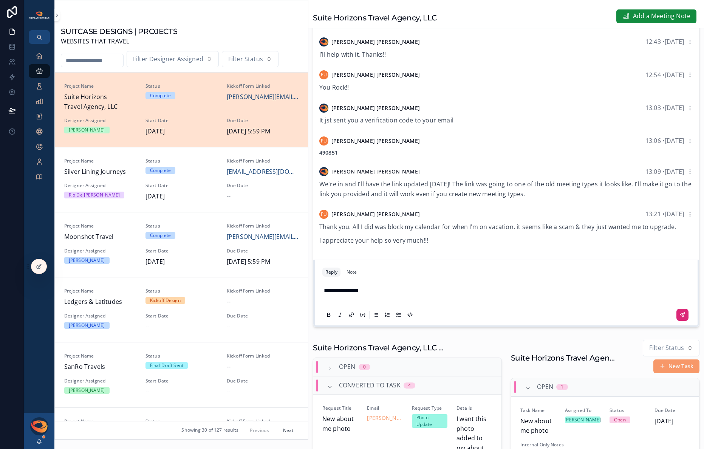
click at [680, 317] on icon "scrollable content" at bounding box center [682, 315] width 5 height 5
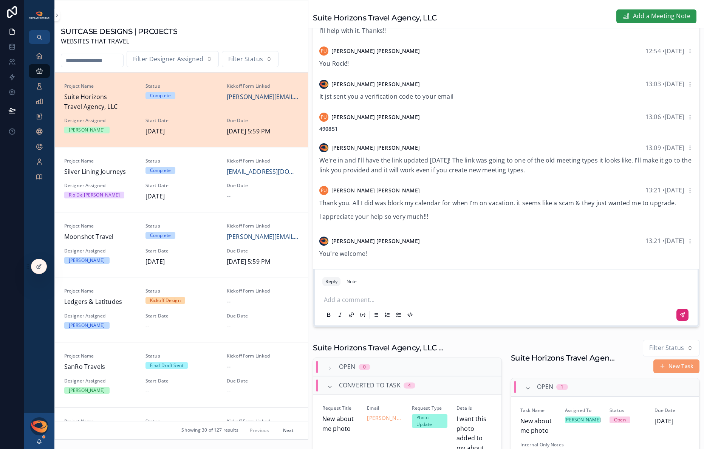
click at [640, 19] on span "Add a Meeting Note" at bounding box center [661, 16] width 57 height 10
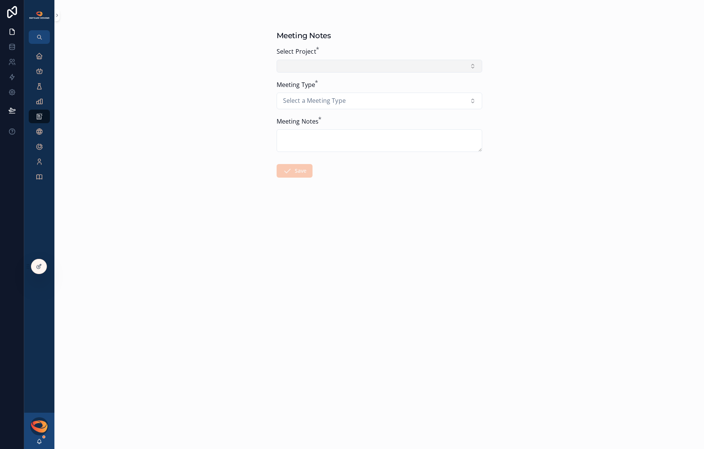
click at [357, 69] on button "Select Button" at bounding box center [380, 66] width 206 height 13
type input "*****"
click at [329, 96] on div "Flying E Travel" at bounding box center [380, 97] width 202 height 14
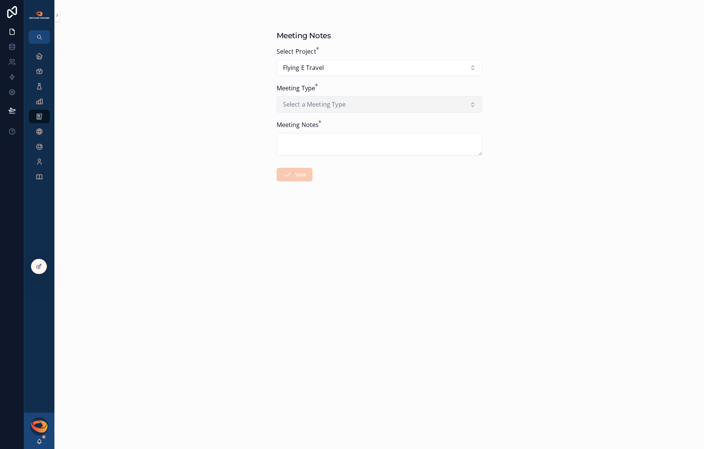
click at [339, 104] on span "Select a Meeting Type" at bounding box center [314, 105] width 63 height 10
click at [313, 150] on div "Sync 1" at bounding box center [380, 147] width 202 height 11
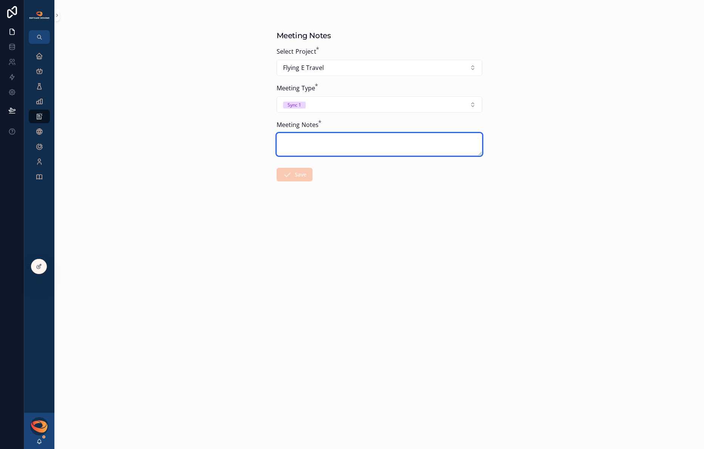
click at [335, 146] on textarea "scrollable content" at bounding box center [380, 144] width 206 height 23
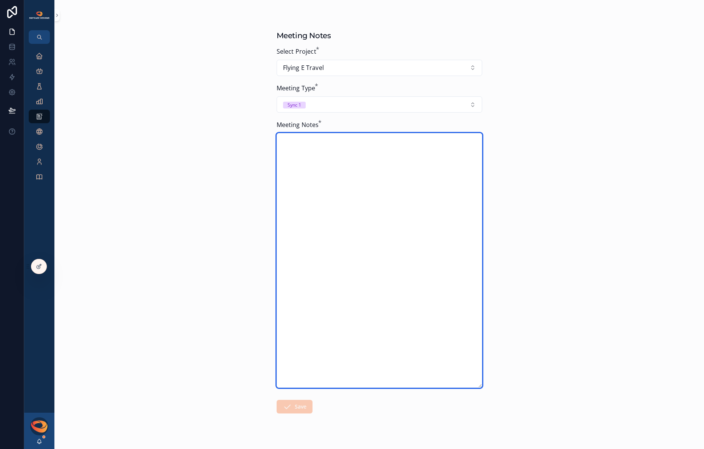
drag, startPoint x: 480, startPoint y: 155, endPoint x: 493, endPoint y: 387, distance: 232.1
click at [493, 387] on div "Meeting Notes Select Project * Flying E Travel Meeting Type * Sync 1 Meeting No…" at bounding box center [379, 224] width 650 height 449
paste textarea "**********"
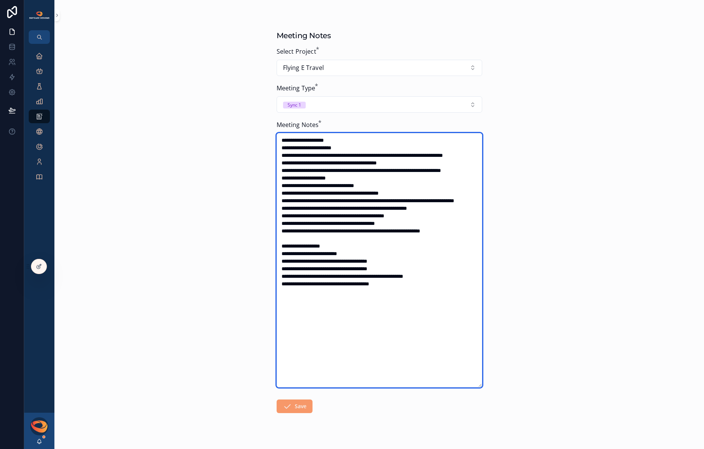
click at [352, 148] on textarea "**********" at bounding box center [380, 260] width 206 height 254
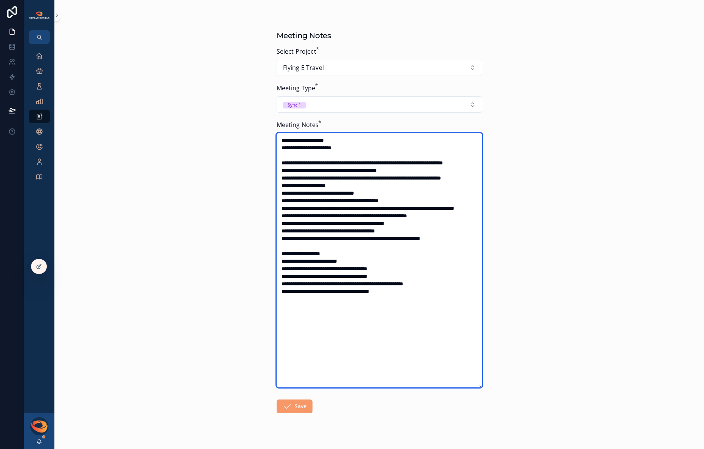
drag, startPoint x: 400, startPoint y: 293, endPoint x: 305, endPoint y: 293, distance: 94.1
click at [305, 293] on textarea "**********" at bounding box center [380, 260] width 206 height 254
click at [289, 293] on textarea "**********" at bounding box center [380, 260] width 206 height 254
click at [404, 292] on textarea "**********" at bounding box center [380, 260] width 206 height 254
drag, startPoint x: 397, startPoint y: 298, endPoint x: 287, endPoint y: 297, distance: 110.8
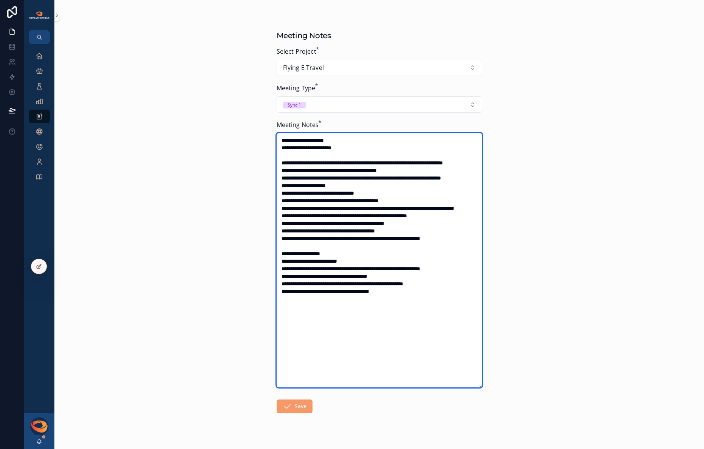
click at [287, 297] on textarea "**********" at bounding box center [380, 260] width 206 height 254
drag, startPoint x: 397, startPoint y: 299, endPoint x: 260, endPoint y: 298, distance: 136.8
click at [260, 298] on div "Meeting Notes Select Project * Flying E Travel Meeting Type * Sync 1 Meeting No…" at bounding box center [379, 224] width 650 height 449
click at [310, 268] on textarea "**********" at bounding box center [380, 260] width 206 height 254
paste textarea "**********"
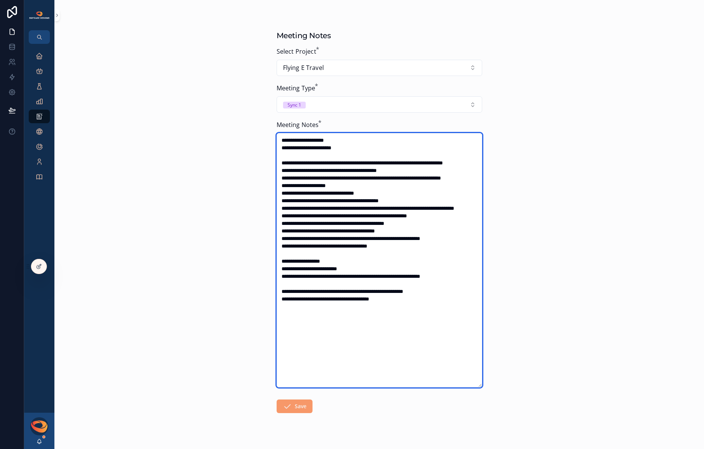
click at [377, 304] on textarea "**********" at bounding box center [380, 260] width 206 height 254
click at [284, 254] on textarea "**********" at bounding box center [380, 260] width 206 height 254
click at [283, 262] on textarea "**********" at bounding box center [380, 260] width 206 height 254
click at [327, 277] on textarea "scrollable content" at bounding box center [380, 260] width 206 height 254
click at [409, 217] on textarea "scrollable content" at bounding box center [380, 260] width 206 height 254
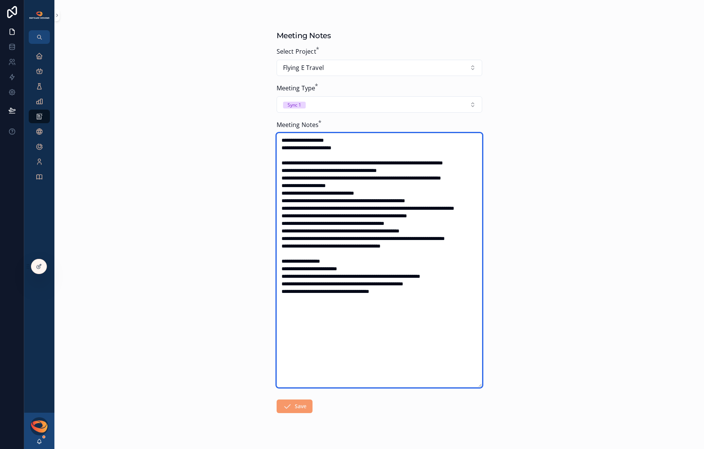
click at [415, 218] on textarea "scrollable content" at bounding box center [380, 260] width 206 height 254
click at [290, 209] on textarea "scrollable content" at bounding box center [380, 260] width 206 height 254
click at [284, 209] on textarea "scrollable content" at bounding box center [380, 260] width 206 height 254
type textarea "**********"
click at [285, 209] on textarea "scrollable content" at bounding box center [380, 260] width 206 height 254
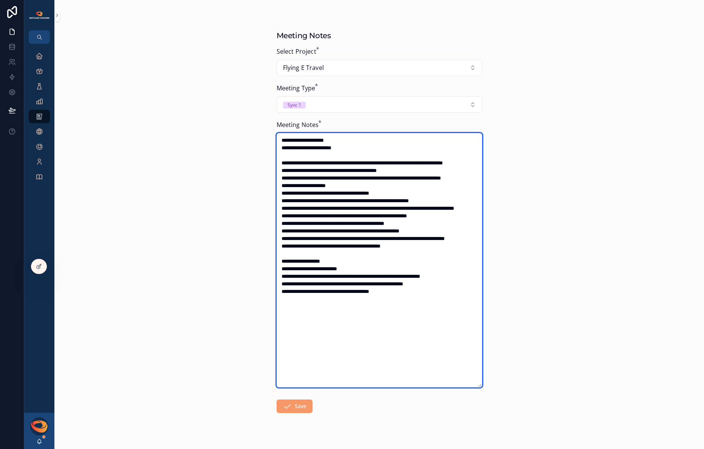
click at [284, 215] on textarea "scrollable content" at bounding box center [380, 260] width 206 height 254
click at [283, 223] on textarea "scrollable content" at bounding box center [380, 260] width 206 height 254
click at [283, 245] on textarea "scrollable content" at bounding box center [380, 260] width 206 height 254
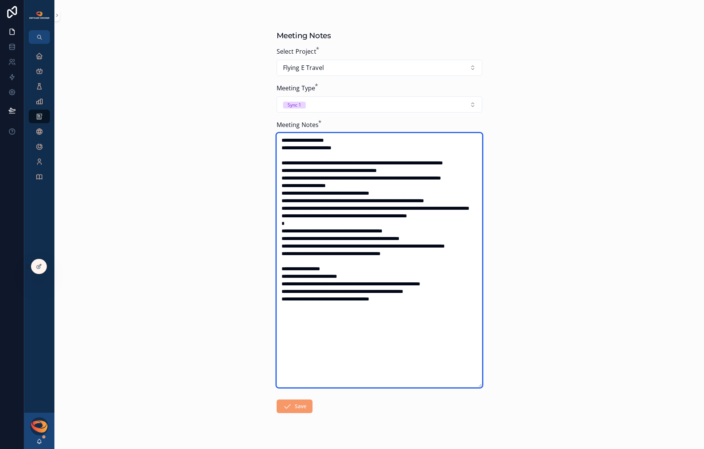
click at [282, 202] on textarea "scrollable content" at bounding box center [380, 260] width 206 height 254
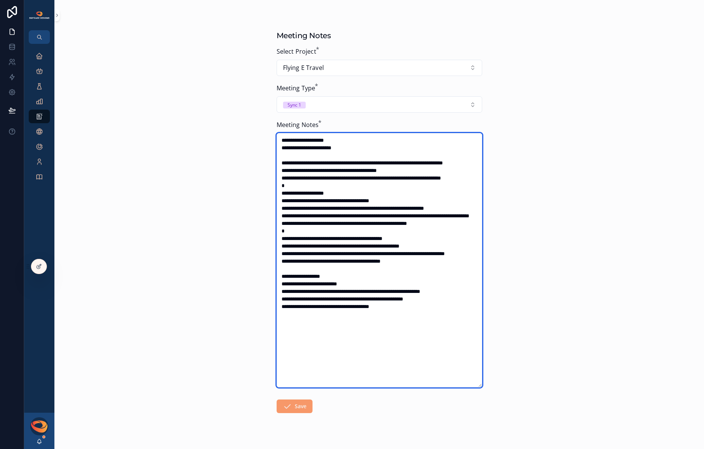
click at [283, 185] on textarea "scrollable content" at bounding box center [380, 260] width 206 height 254
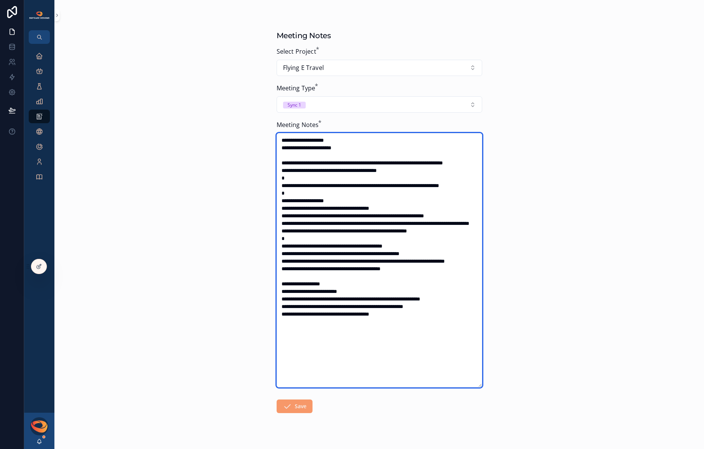
click at [283, 179] on textarea "scrollable content" at bounding box center [380, 260] width 206 height 254
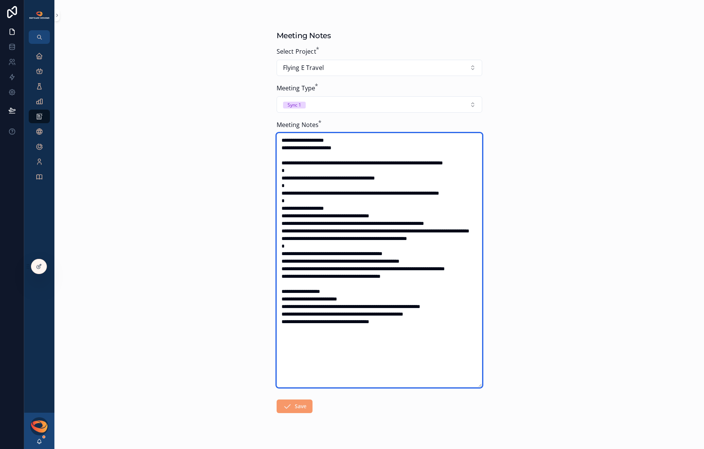
click at [400, 262] on textarea "scrollable content" at bounding box center [380, 260] width 206 height 254
click at [328, 263] on textarea "scrollable content" at bounding box center [380, 260] width 206 height 254
type textarea "**********"
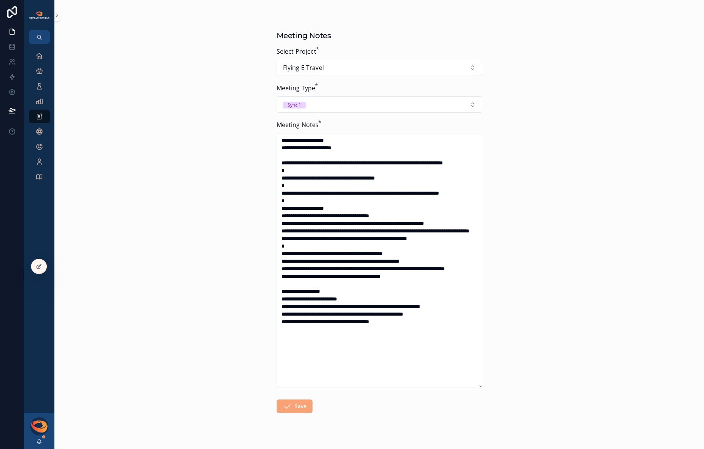
click at [292, 404] on button "Save" at bounding box center [295, 407] width 36 height 14
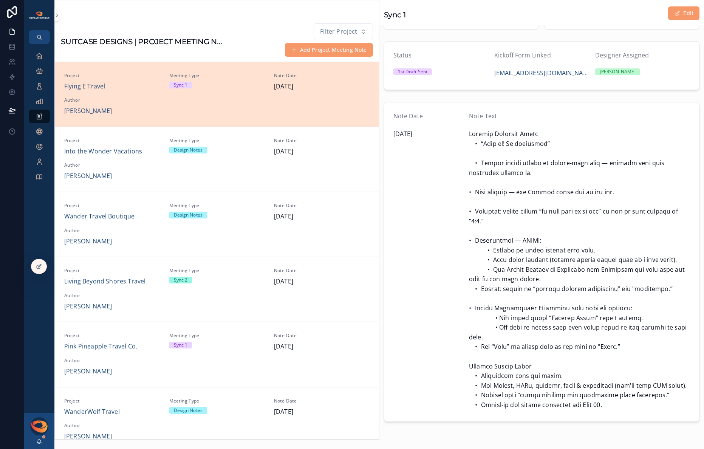
scroll to position [50, 0]
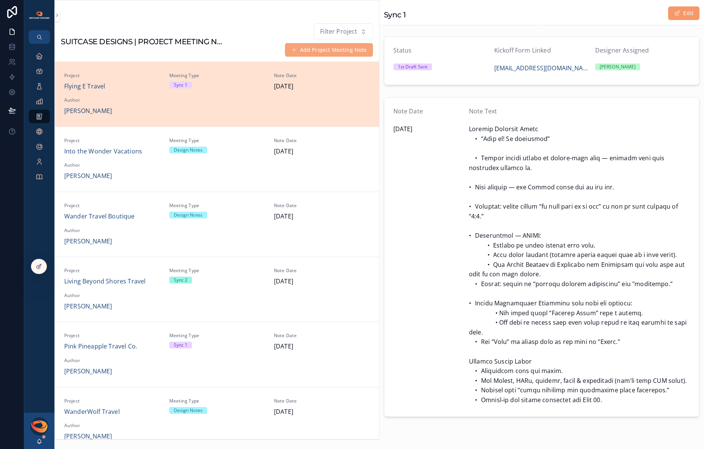
click at [315, 50] on button "Add Project Meeting Note" at bounding box center [329, 50] width 88 height 14
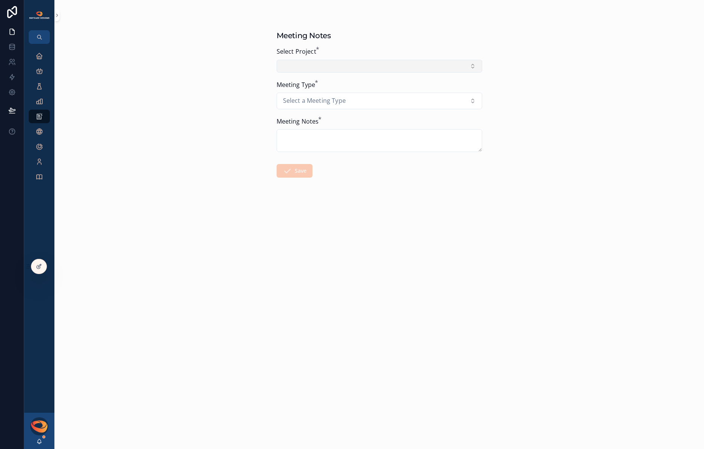
click at [351, 65] on button "Select Button" at bounding box center [380, 66] width 206 height 13
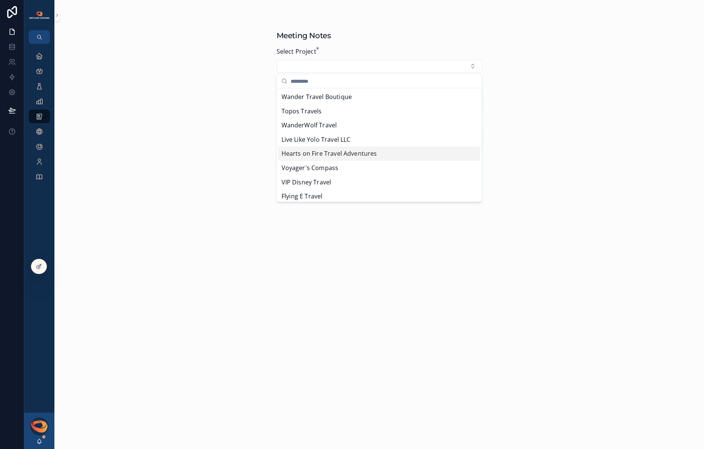
click at [354, 152] on span "Hearts on Fire Travel Adventures" at bounding box center [330, 154] width 96 height 10
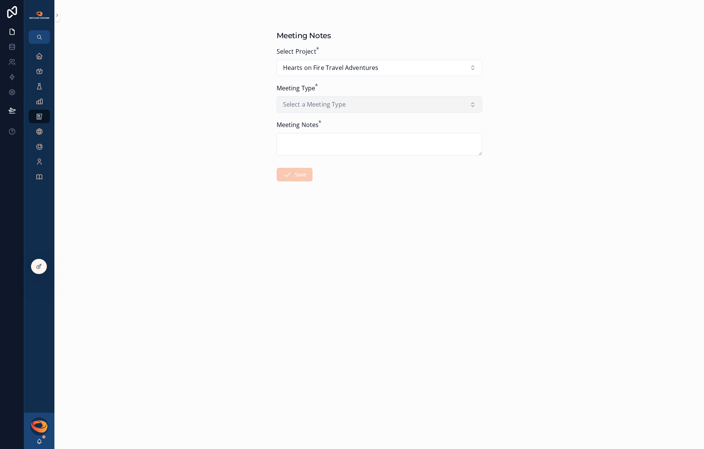
click at [375, 106] on button "Select a Meeting Type" at bounding box center [380, 104] width 206 height 17
click at [355, 144] on div "Sync 1" at bounding box center [380, 147] width 202 height 11
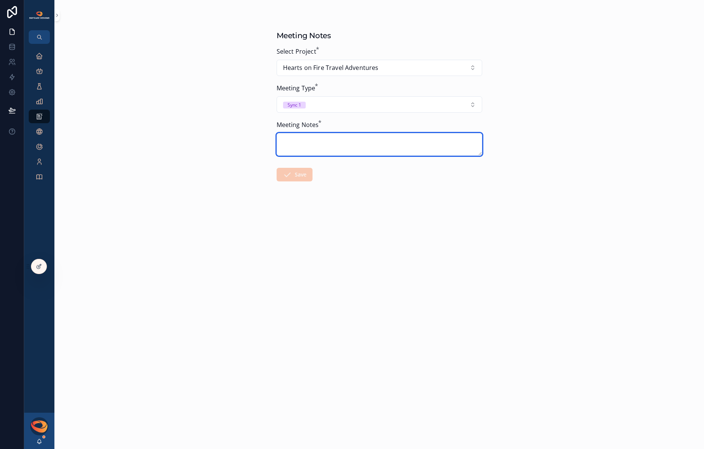
click at [346, 139] on textarea "scrollable content" at bounding box center [380, 144] width 206 height 23
paste textarea "**********"
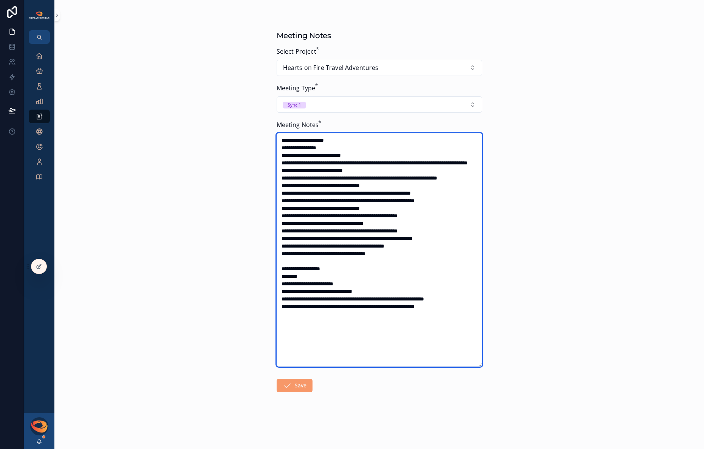
drag, startPoint x: 362, startPoint y: 156, endPoint x: 300, endPoint y: 155, distance: 62.4
click at [300, 155] on textarea "scrollable content" at bounding box center [380, 250] width 206 height 234
click at [362, 156] on textarea "scrollable content" at bounding box center [380, 250] width 206 height 234
click at [287, 163] on textarea "scrollable content" at bounding box center [380, 250] width 206 height 234
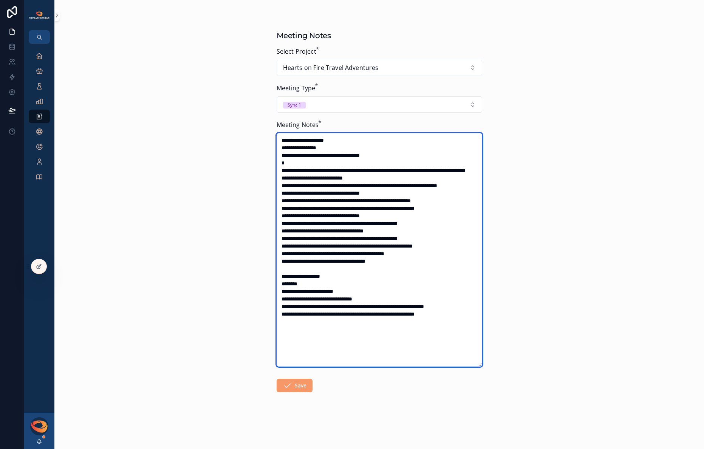
drag, startPoint x: 290, startPoint y: 179, endPoint x: 335, endPoint y: 180, distance: 45.0
click at [335, 180] on textarea "scrollable content" at bounding box center [380, 250] width 206 height 234
click at [287, 194] on textarea "scrollable content" at bounding box center [380, 250] width 206 height 234
click at [287, 209] on textarea "scrollable content" at bounding box center [380, 250] width 206 height 234
click at [295, 193] on textarea "scrollable content" at bounding box center [380, 250] width 206 height 234
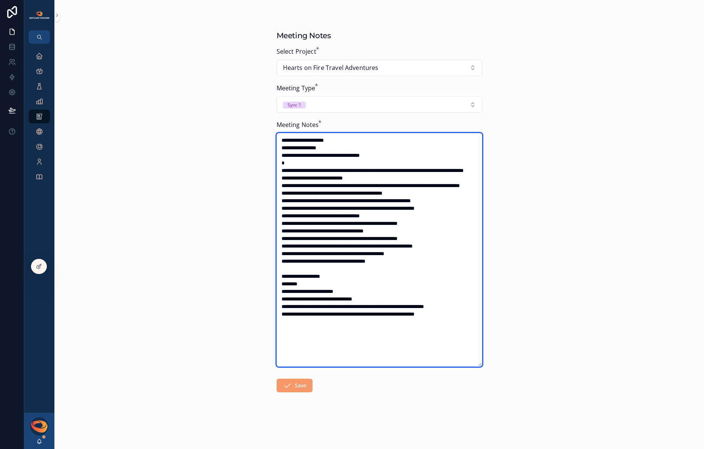
click at [381, 210] on textarea "scrollable content" at bounding box center [380, 250] width 206 height 234
click at [286, 216] on textarea "scrollable content" at bounding box center [380, 250] width 206 height 234
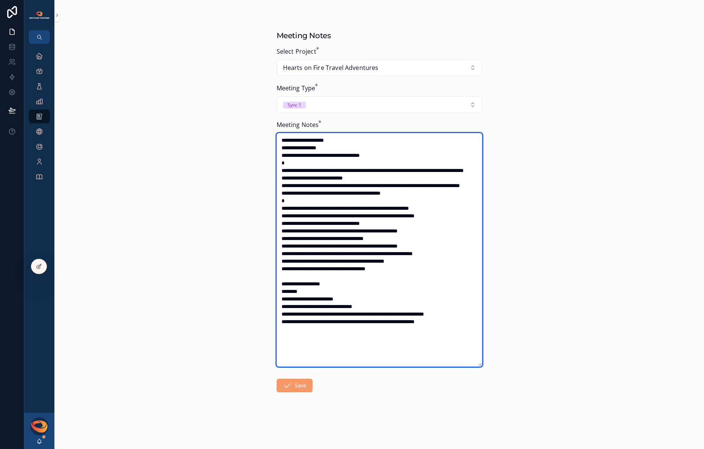
click at [397, 224] on textarea "scrollable content" at bounding box center [380, 250] width 206 height 234
click at [412, 224] on textarea "scrollable content" at bounding box center [380, 250] width 206 height 234
click at [354, 231] on textarea "scrollable content" at bounding box center [380, 250] width 206 height 234
click at [287, 232] on textarea "scrollable content" at bounding box center [380, 250] width 206 height 234
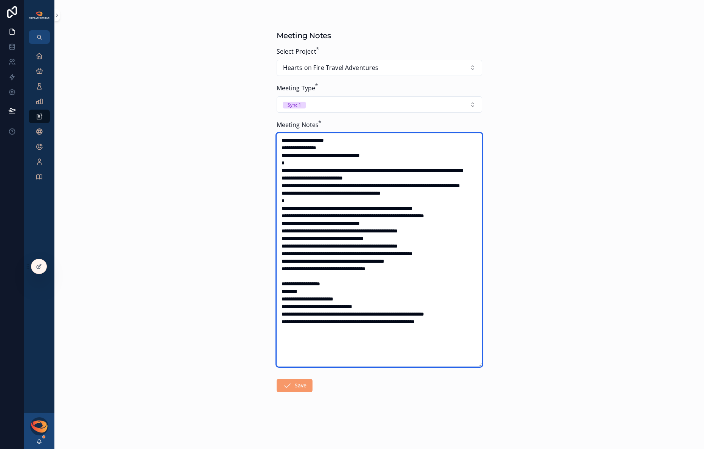
click at [286, 239] on textarea "scrollable content" at bounding box center [380, 250] width 206 height 234
click at [358, 239] on textarea "scrollable content" at bounding box center [380, 250] width 206 height 234
click at [287, 249] on textarea "scrollable content" at bounding box center [380, 250] width 206 height 234
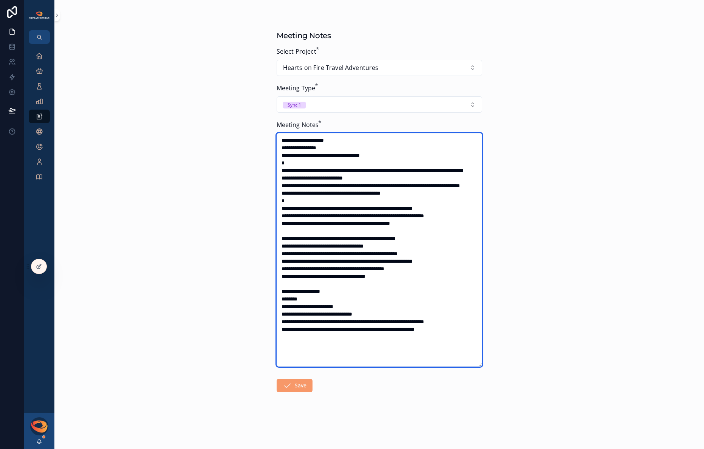
click at [287, 263] on textarea "scrollable content" at bounding box center [380, 250] width 206 height 234
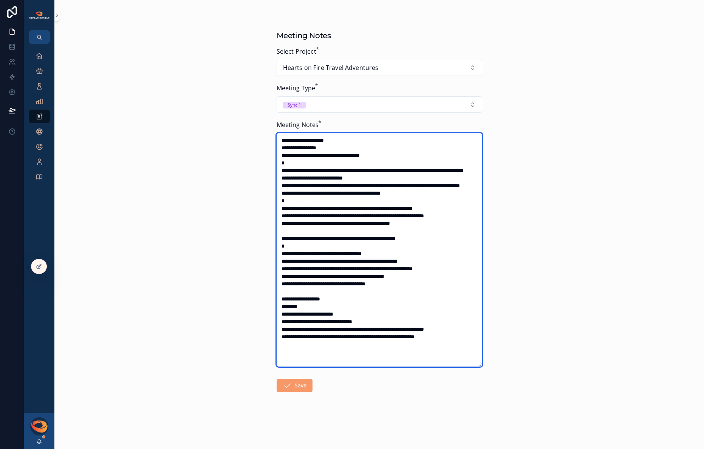
click at [285, 276] on textarea "scrollable content" at bounding box center [380, 250] width 206 height 234
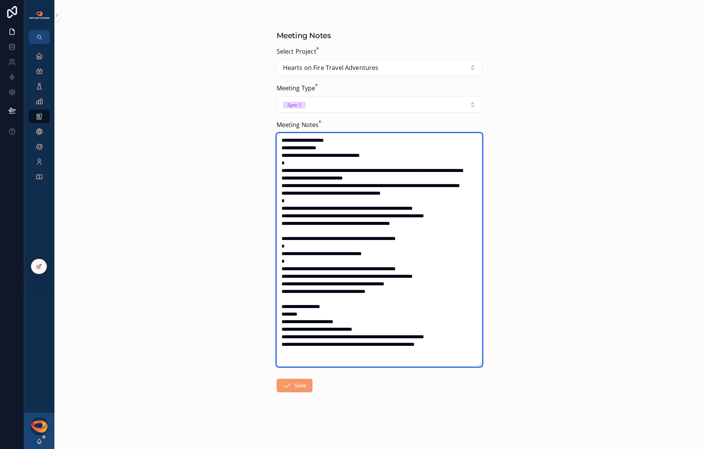
click at [286, 292] on textarea "scrollable content" at bounding box center [380, 250] width 206 height 234
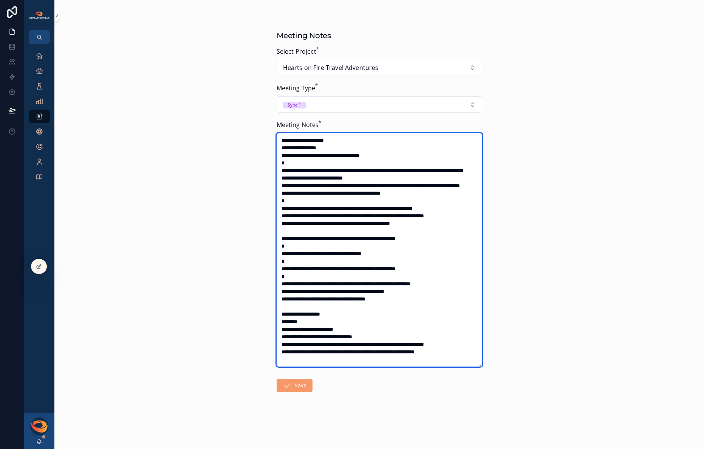
click at [341, 299] on textarea "scrollable content" at bounding box center [380, 250] width 206 height 234
click at [301, 293] on textarea "scrollable content" at bounding box center [380, 250] width 206 height 234
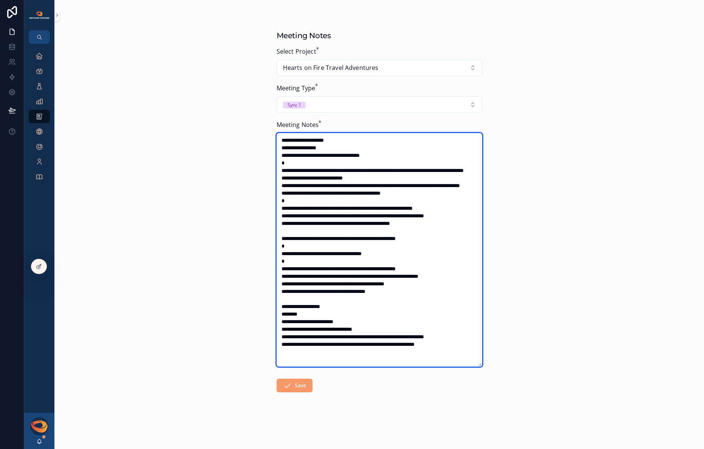
click at [283, 299] on textarea "scrollable content" at bounding box center [380, 250] width 206 height 234
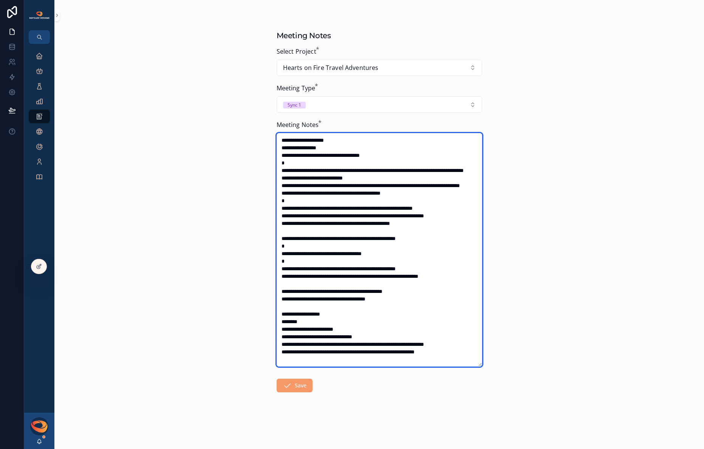
scroll to position [15, 0]
click at [287, 329] on textarea "scrollable content" at bounding box center [380, 250] width 206 height 234
click at [288, 336] on textarea "scrollable content" at bounding box center [380, 250] width 206 height 234
click at [288, 338] on textarea "scrollable content" at bounding box center [380, 250] width 206 height 234
click at [301, 338] on textarea "scrollable content" at bounding box center [380, 250] width 206 height 234
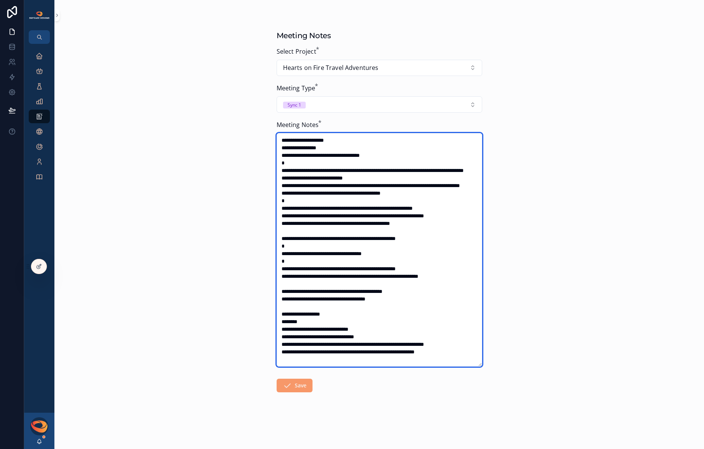
drag, startPoint x: 387, startPoint y: 338, endPoint x: 282, endPoint y: 338, distance: 104.7
click at [282, 338] on textarea "scrollable content" at bounding box center [380, 250] width 206 height 234
click at [300, 230] on textarea "scrollable content" at bounding box center [380, 250] width 206 height 234
paste textarea "**********"
click at [360, 231] on textarea "scrollable content" at bounding box center [380, 250] width 206 height 234
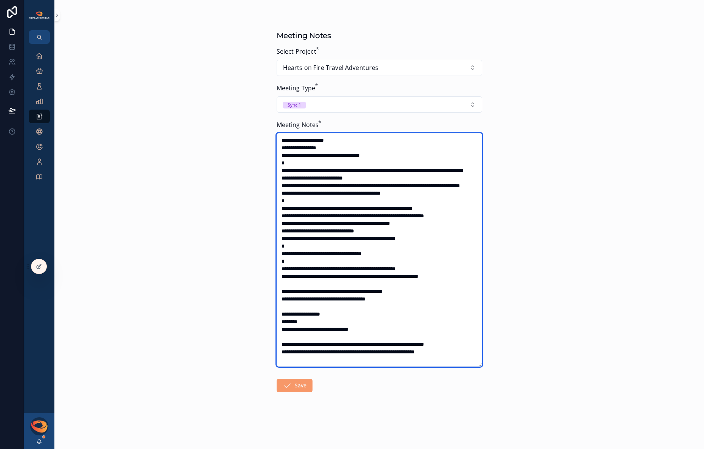
click at [359, 231] on textarea "scrollable content" at bounding box center [380, 250] width 206 height 234
click at [372, 229] on textarea "scrollable content" at bounding box center [380, 250] width 206 height 234
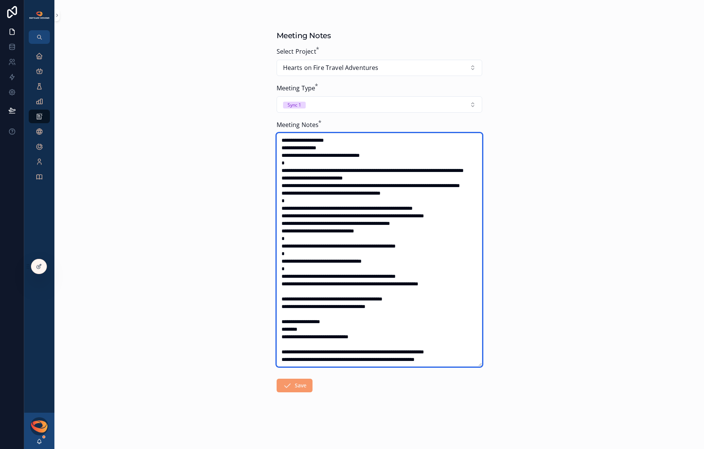
scroll to position [23, 0]
click at [299, 337] on textarea "scrollable content" at bounding box center [380, 250] width 206 height 234
click at [369, 331] on textarea "scrollable content" at bounding box center [380, 250] width 206 height 234
click at [330, 352] on textarea "scrollable content" at bounding box center [380, 250] width 206 height 234
click at [285, 345] on textarea "scrollable content" at bounding box center [380, 250] width 206 height 234
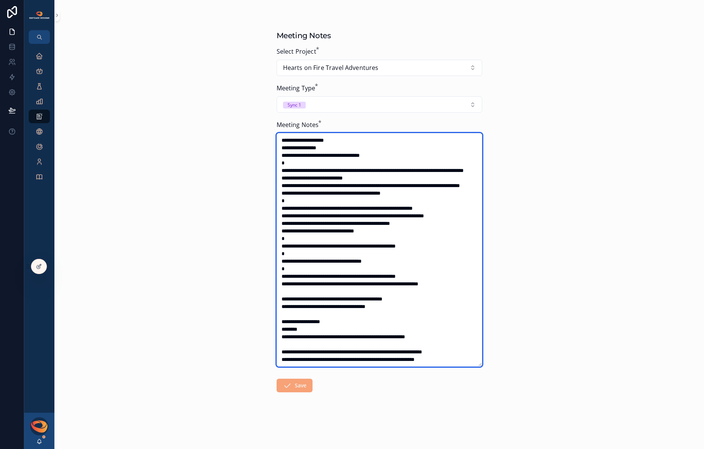
type textarea "**********"
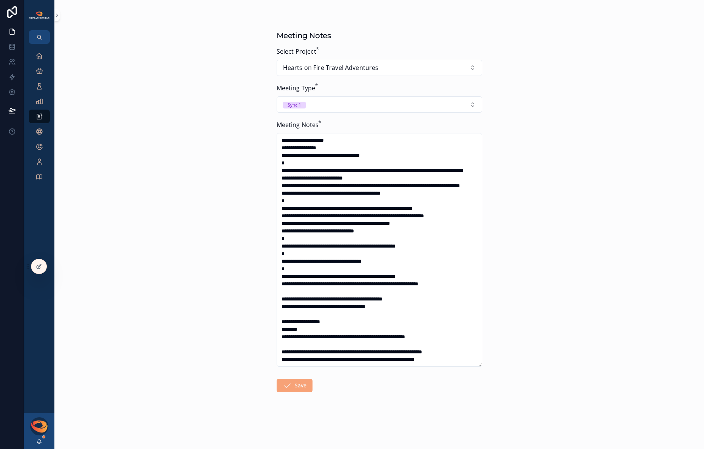
click at [299, 386] on button "Save" at bounding box center [295, 386] width 36 height 14
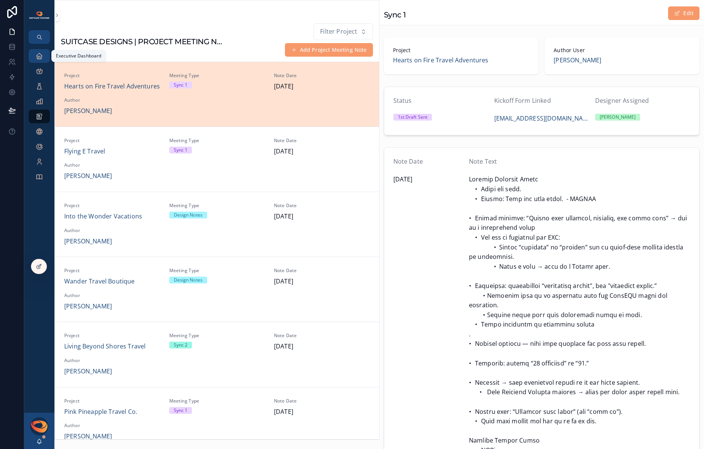
click at [45, 56] on link "Executive Dashboard" at bounding box center [39, 56] width 21 height 14
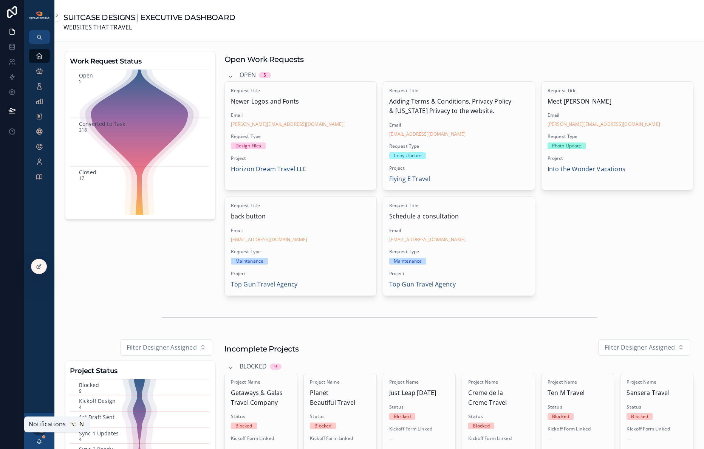
click at [37, 442] on icon "scrollable content" at bounding box center [39, 440] width 4 height 3
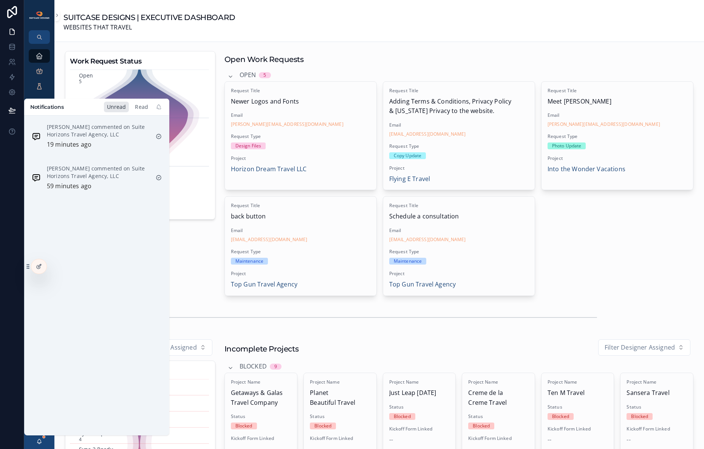
click at [141, 107] on div "Read" at bounding box center [141, 107] width 19 height 11
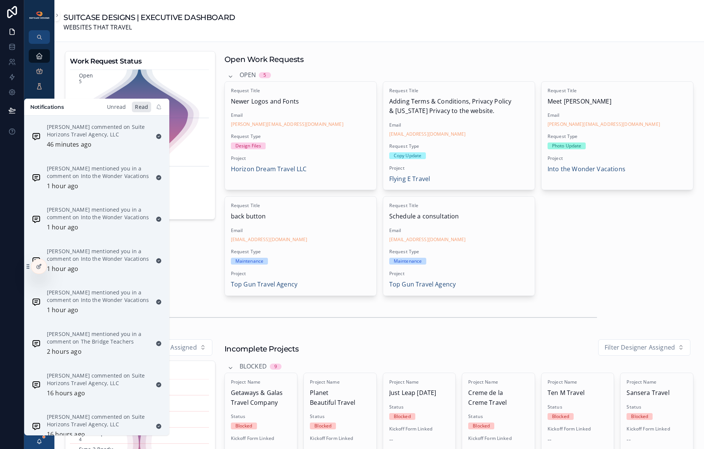
click at [121, 108] on div "Unread" at bounding box center [116, 107] width 25 height 11
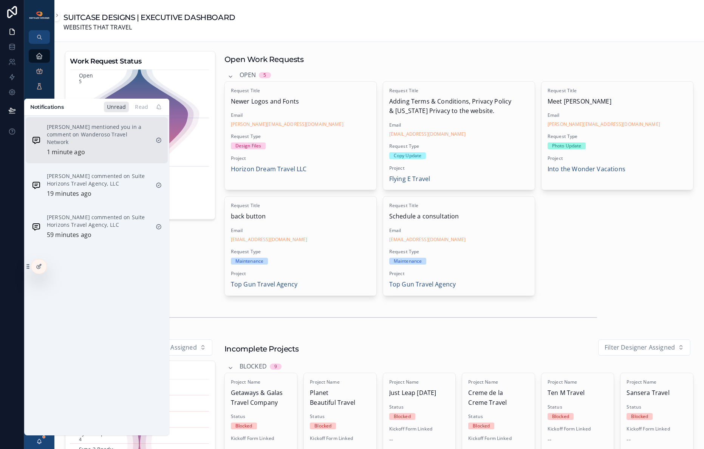
click at [96, 131] on p "[PERSON_NAME] mentioned you in a comment on Wanderoso Travel Network" at bounding box center [98, 134] width 103 height 23
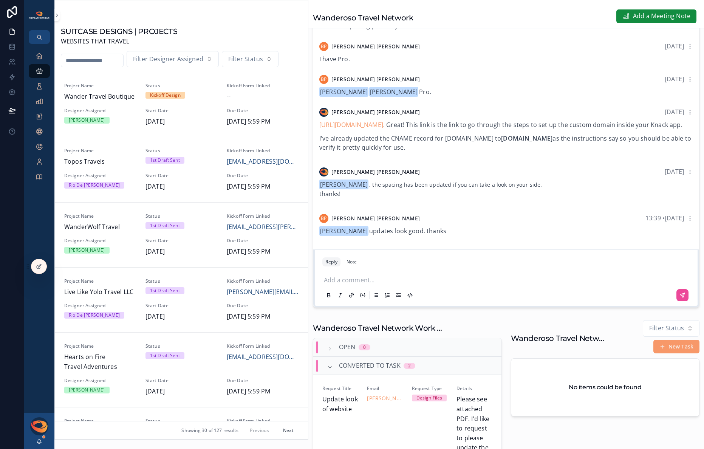
scroll to position [162, 0]
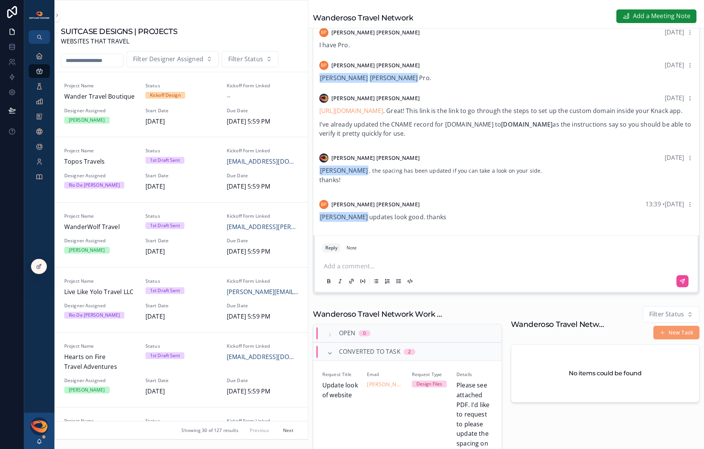
click at [395, 275] on div "Add a comment..." at bounding box center [506, 273] width 368 height 32
click at [393, 269] on p "scrollable content" at bounding box center [508, 266] width 368 height 8
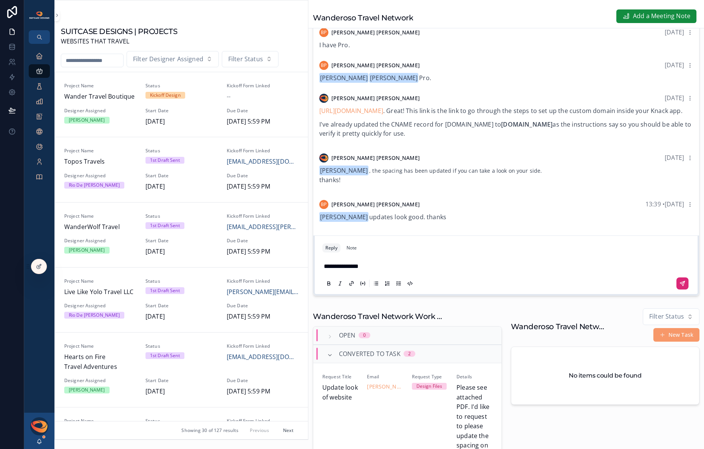
click at [680, 287] on icon "scrollable content" at bounding box center [683, 283] width 6 height 6
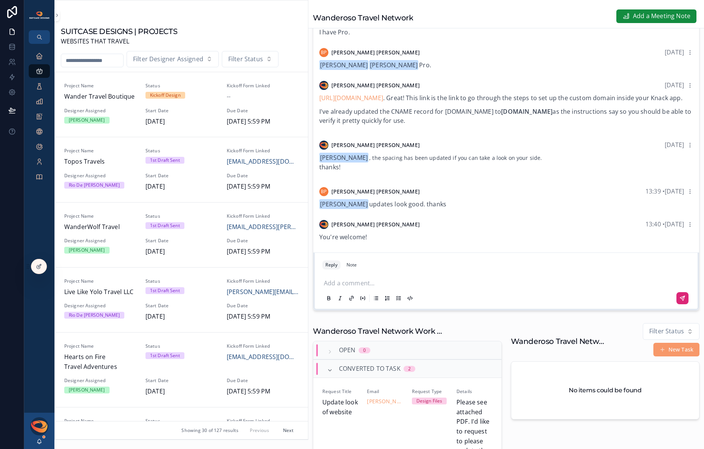
scroll to position [167, 0]
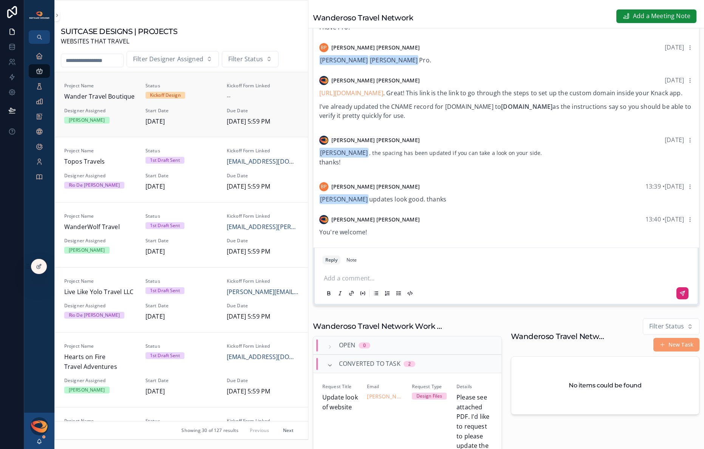
click at [110, 95] on span "Wander Travel Boutique" at bounding box center [100, 97] width 72 height 10
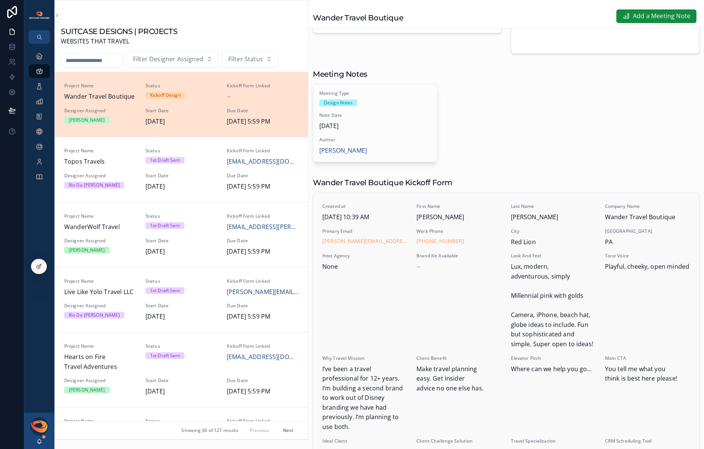
scroll to position [605, 0]
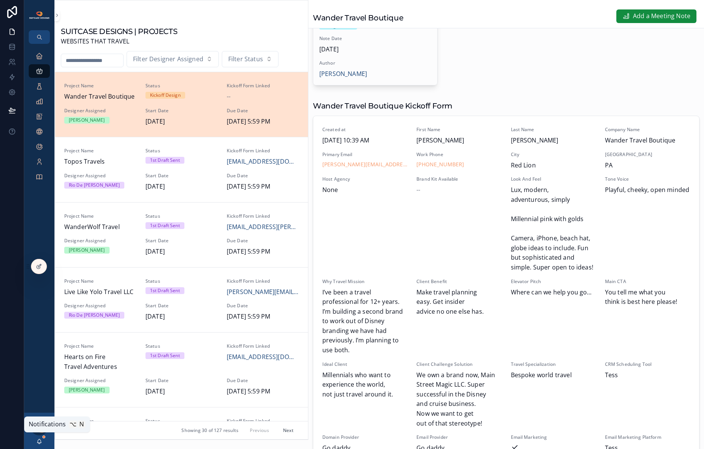
click at [38, 440] on icon "scrollable content" at bounding box center [39, 441] width 6 height 6
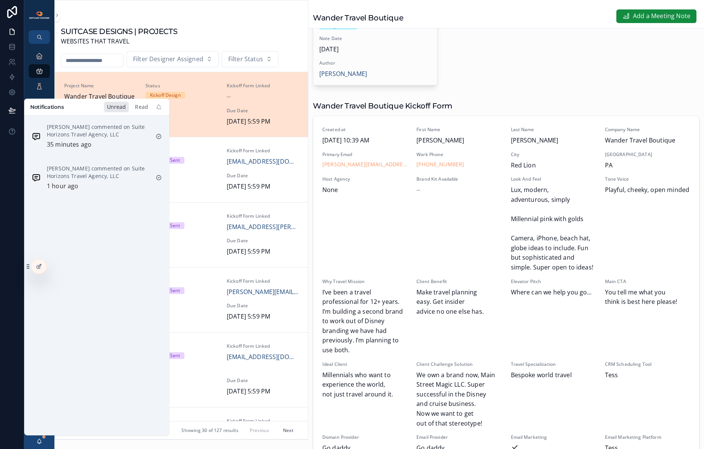
click at [149, 107] on div "Read" at bounding box center [141, 107] width 19 height 11
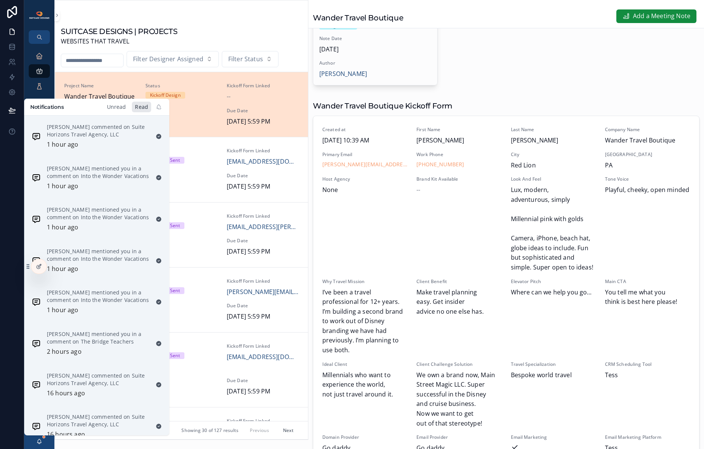
click at [122, 108] on div "Unread" at bounding box center [116, 107] width 25 height 11
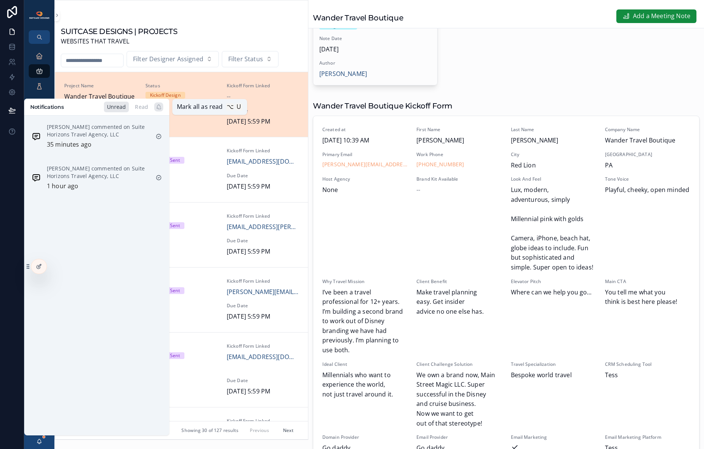
click at [156, 108] on icon "scrollable content" at bounding box center [159, 107] width 6 height 6
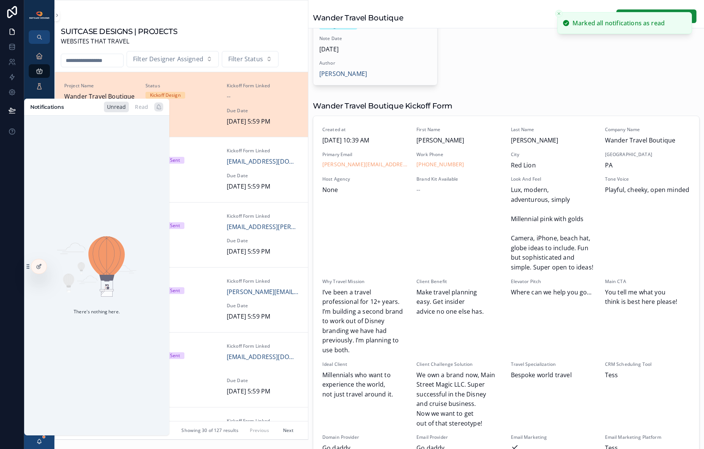
click at [543, 61] on div "Meeting Type Design Notes Note Date [DATE] Author [PERSON_NAME]" at bounding box center [506, 46] width 387 height 78
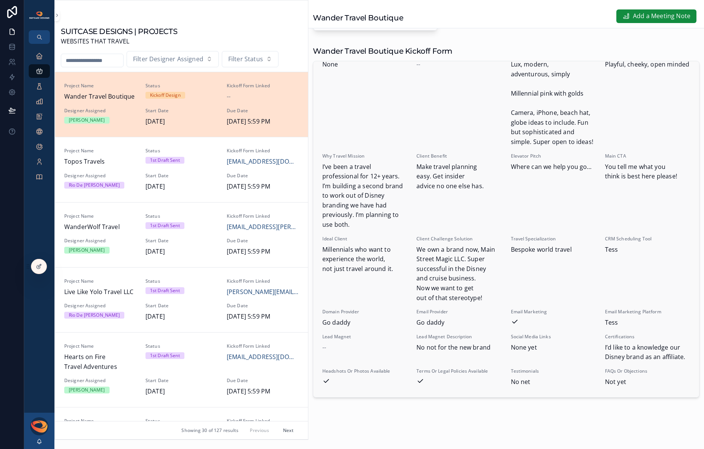
scroll to position [0, 0]
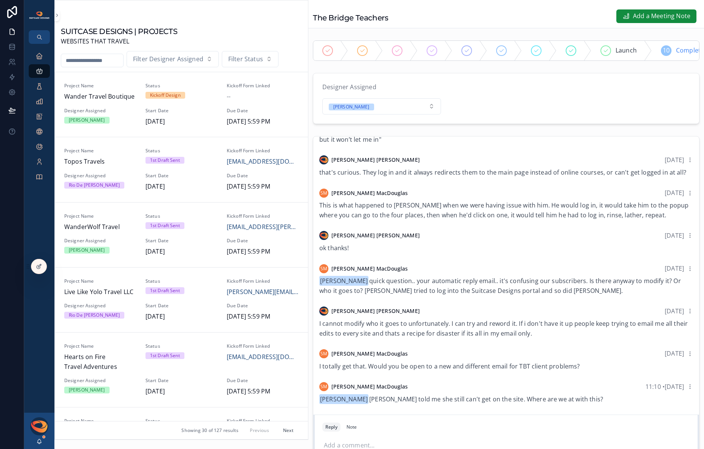
scroll to position [282, 0]
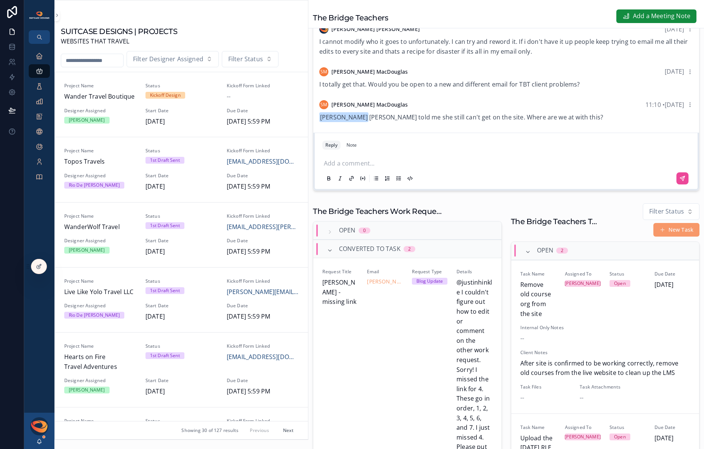
click at [392, 166] on p "scrollable content" at bounding box center [508, 163] width 368 height 8
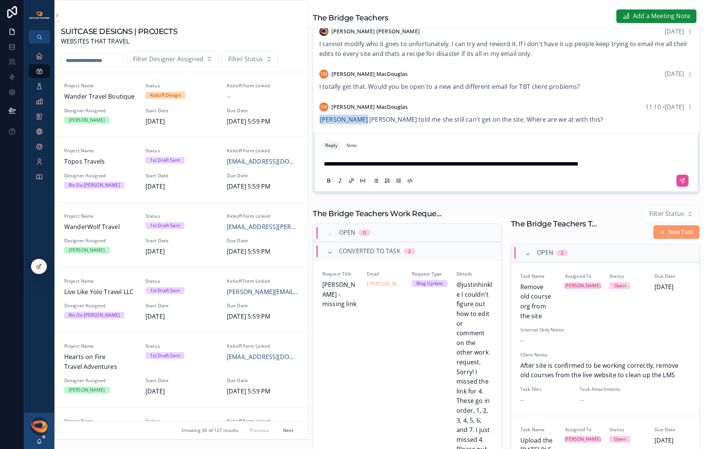
click at [578, 167] on span "**********" at bounding box center [451, 164] width 255 height 6
drag, startPoint x: 596, startPoint y: 168, endPoint x: 595, endPoint y: 177, distance: 8.8
click at [581, 167] on span "**********" at bounding box center [452, 164] width 257 height 6
click at [680, 184] on icon "scrollable content" at bounding box center [683, 181] width 6 height 6
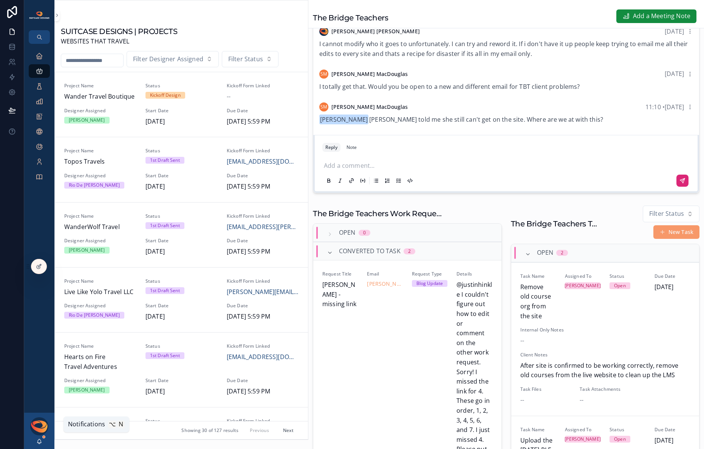
click at [36, 439] on icon "scrollable content" at bounding box center [39, 441] width 6 height 6
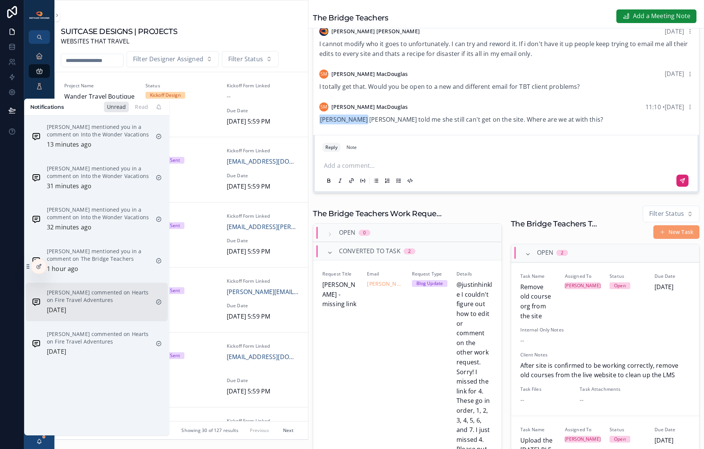
click at [89, 301] on p "[PERSON_NAME] commented on Hearts on Fire Travel Adventures" at bounding box center [98, 296] width 103 height 15
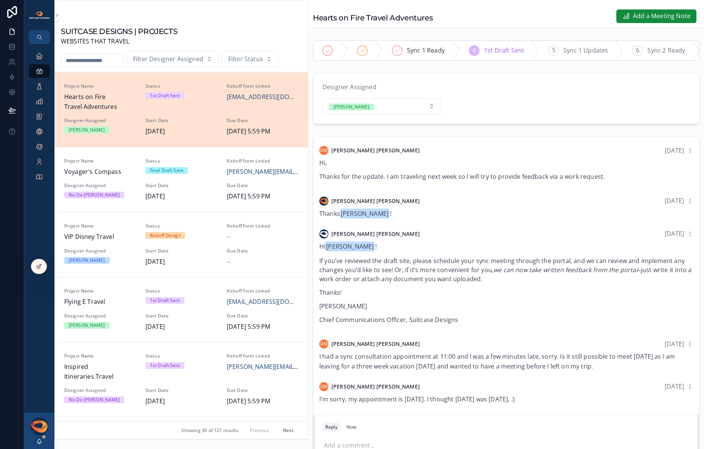
scroll to position [93, 0]
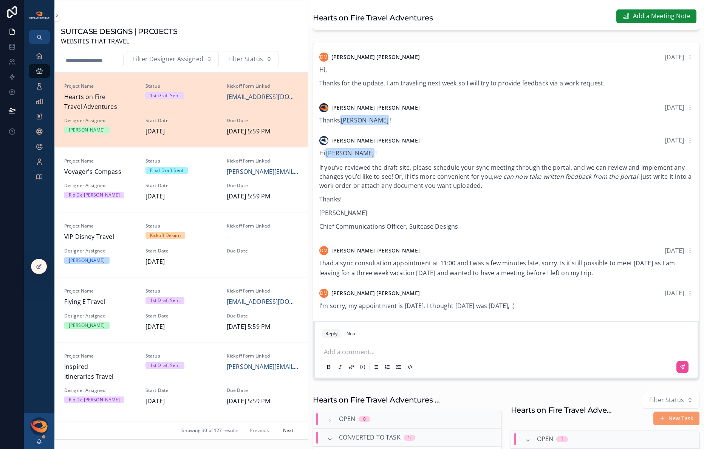
click at [43, 441] on div "[PERSON_NAME]" at bounding box center [39, 431] width 30 height 36
click at [39, 442] on icon "scrollable content" at bounding box center [39, 441] width 6 height 6
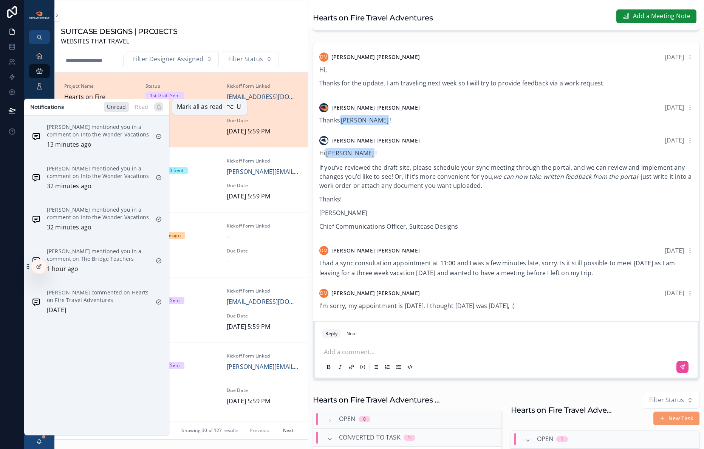
click at [160, 107] on icon "scrollable content" at bounding box center [159, 107] width 6 height 6
